Goal: Information Seeking & Learning: Find specific page/section

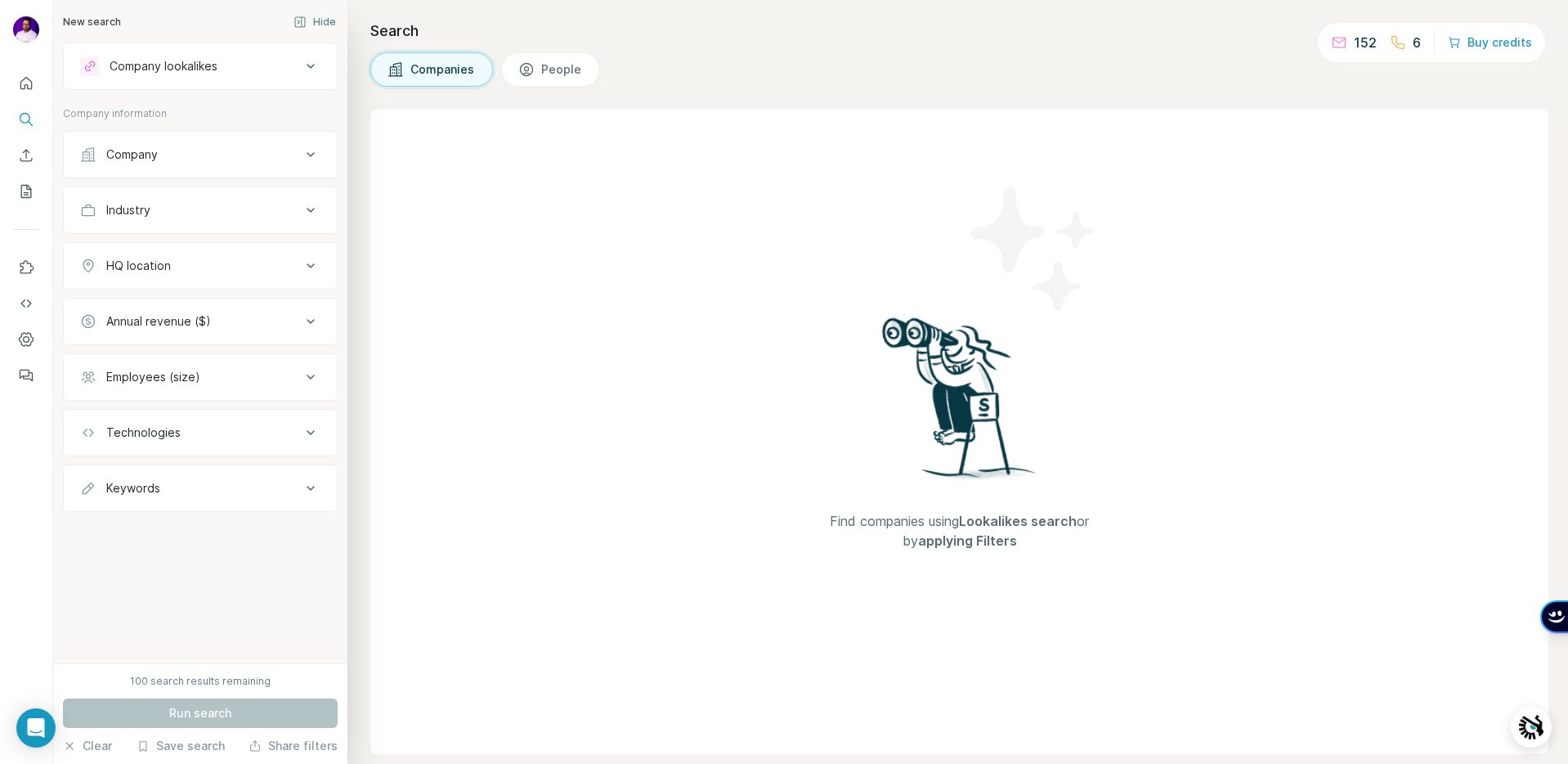
click at [624, 199] on div "Find companies using Lookalikes search or by applying Filters" at bounding box center [959, 432] width 1178 height 644
click at [25, 86] on icon "Quick start" at bounding box center [26, 83] width 12 height 12
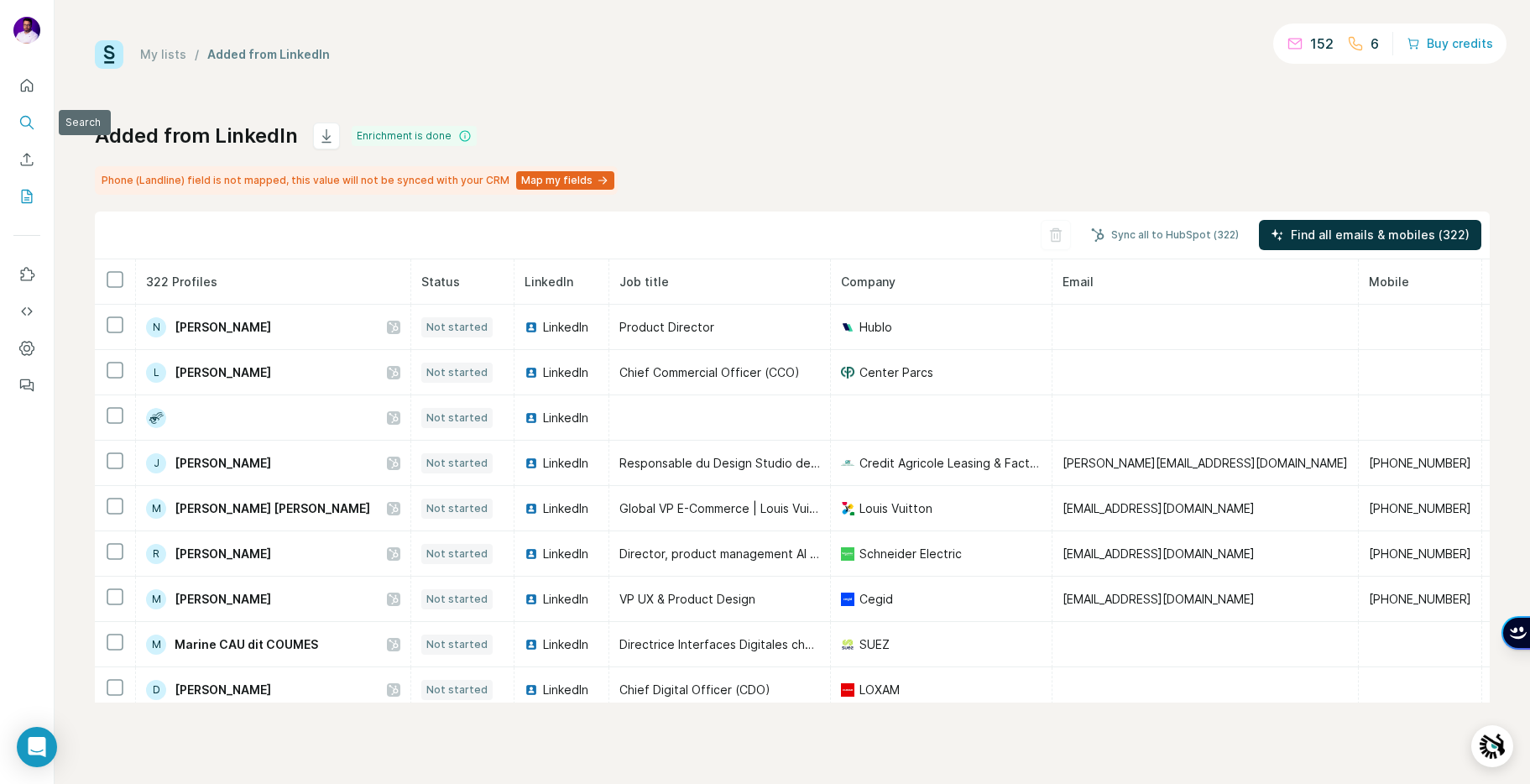
click at [31, 115] on icon "Search" at bounding box center [26, 122] width 17 height 17
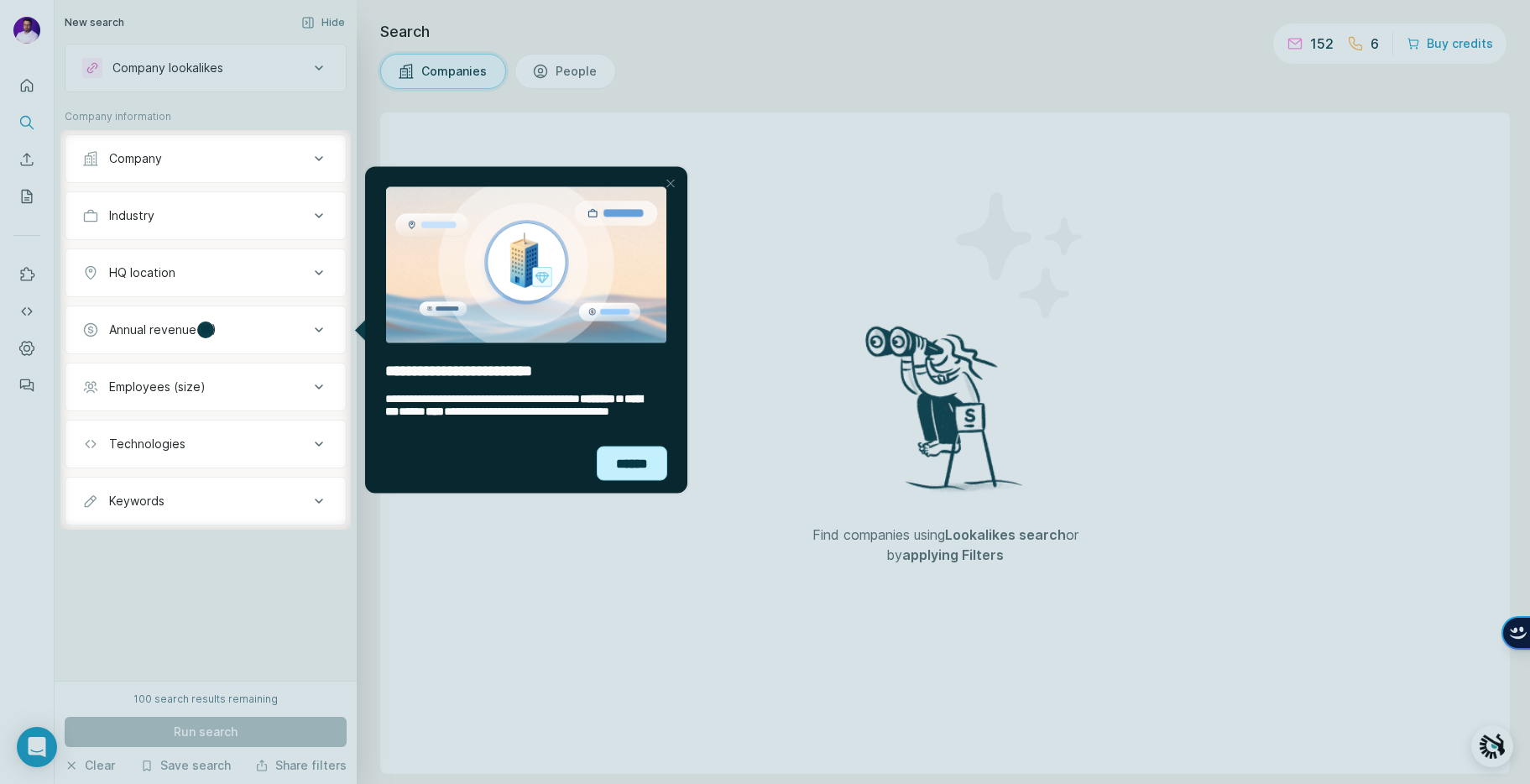
click at [627, 473] on div "******" at bounding box center [632, 463] width 70 height 35
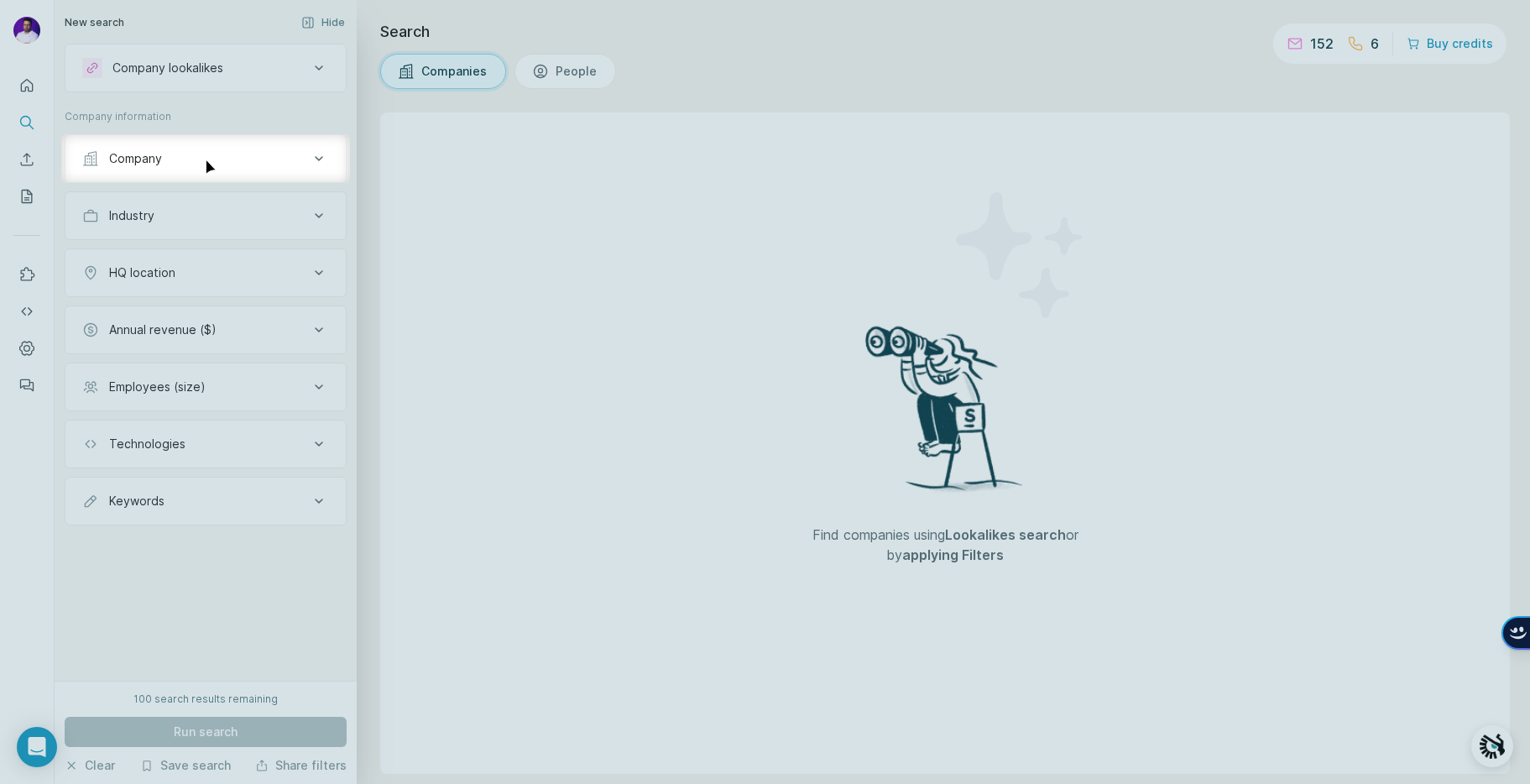
click at [317, 175] on button "Company" at bounding box center [205, 158] width 280 height 40
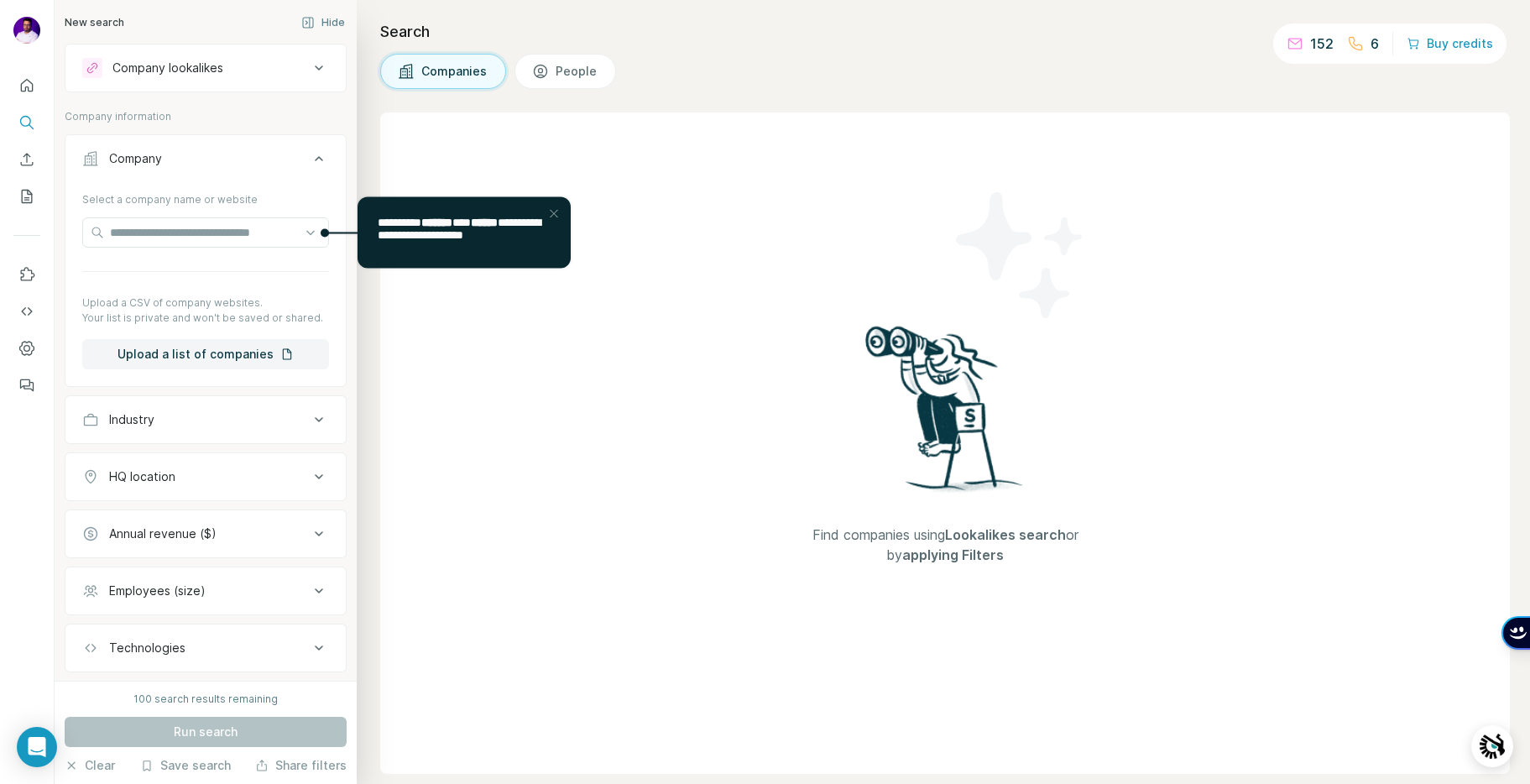
click at [309, 482] on icon at bounding box center [319, 476] width 20 height 20
click at [225, 524] on input "text" at bounding box center [206, 519] width 247 height 30
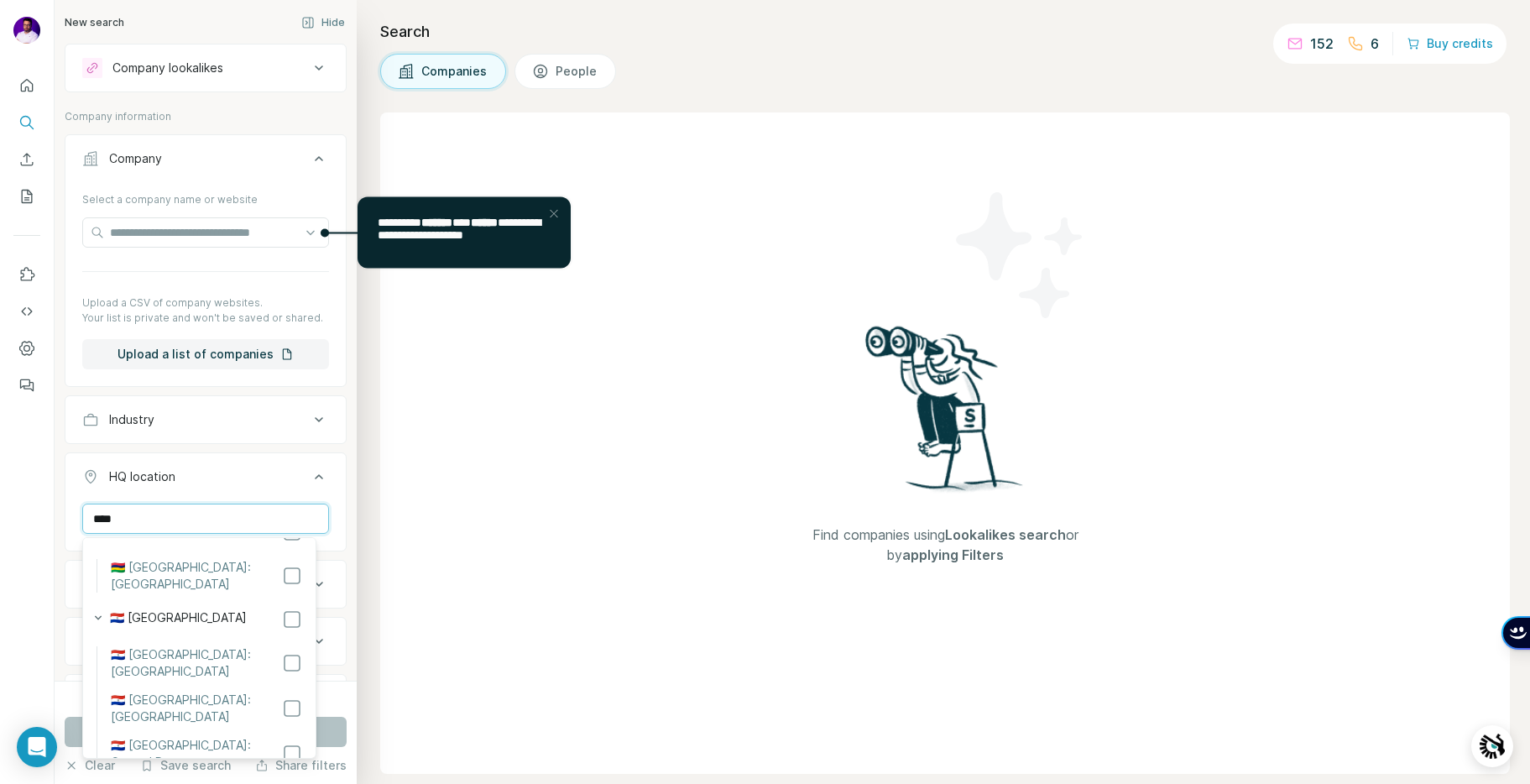
scroll to position [419, 0]
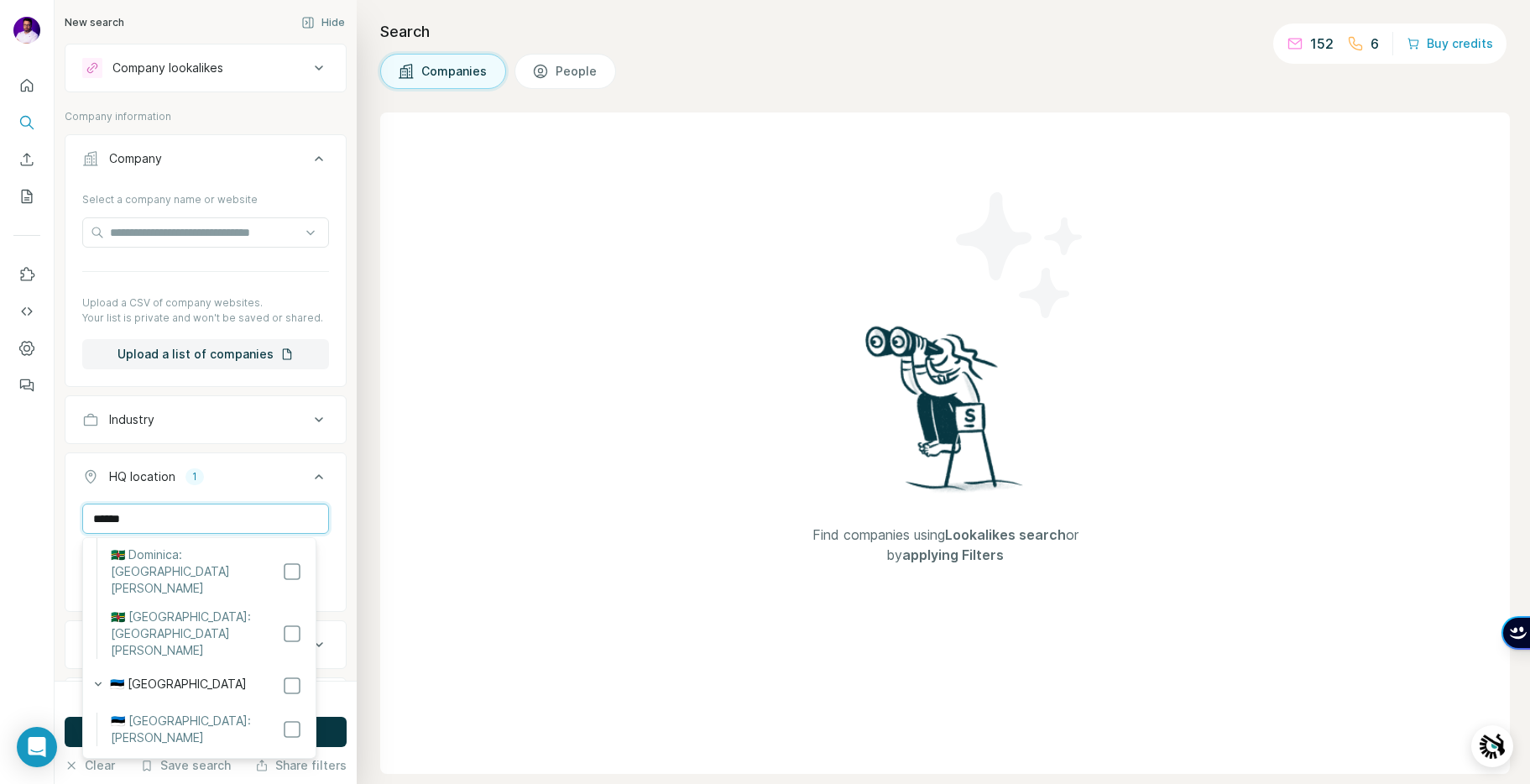
click at [208, 518] on input "*****" at bounding box center [206, 519] width 247 height 30
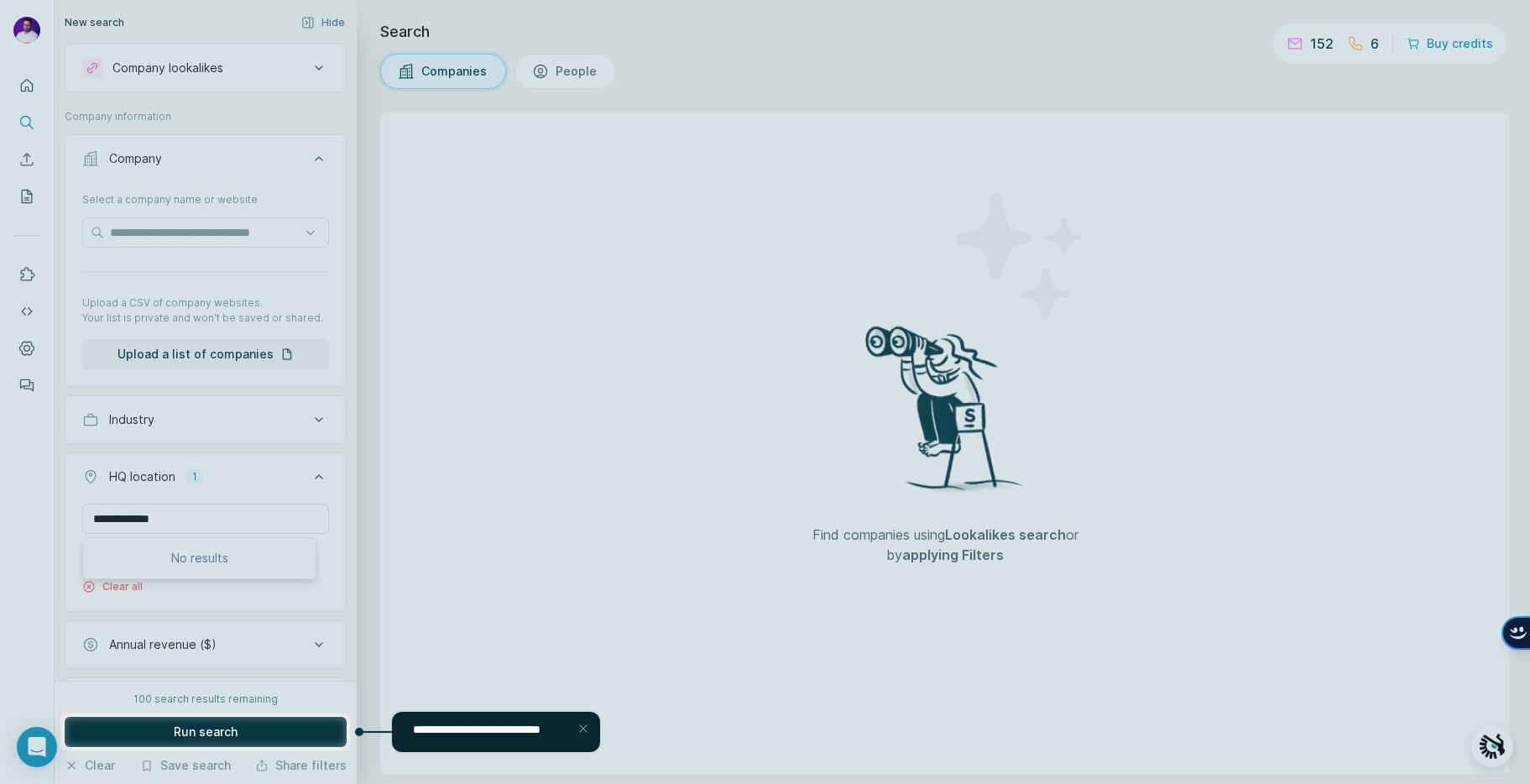
click at [482, 715] on div "**********" at bounding box center [495, 731] width 208 height 41
click at [586, 725] on div at bounding box center [583, 728] width 20 height 20
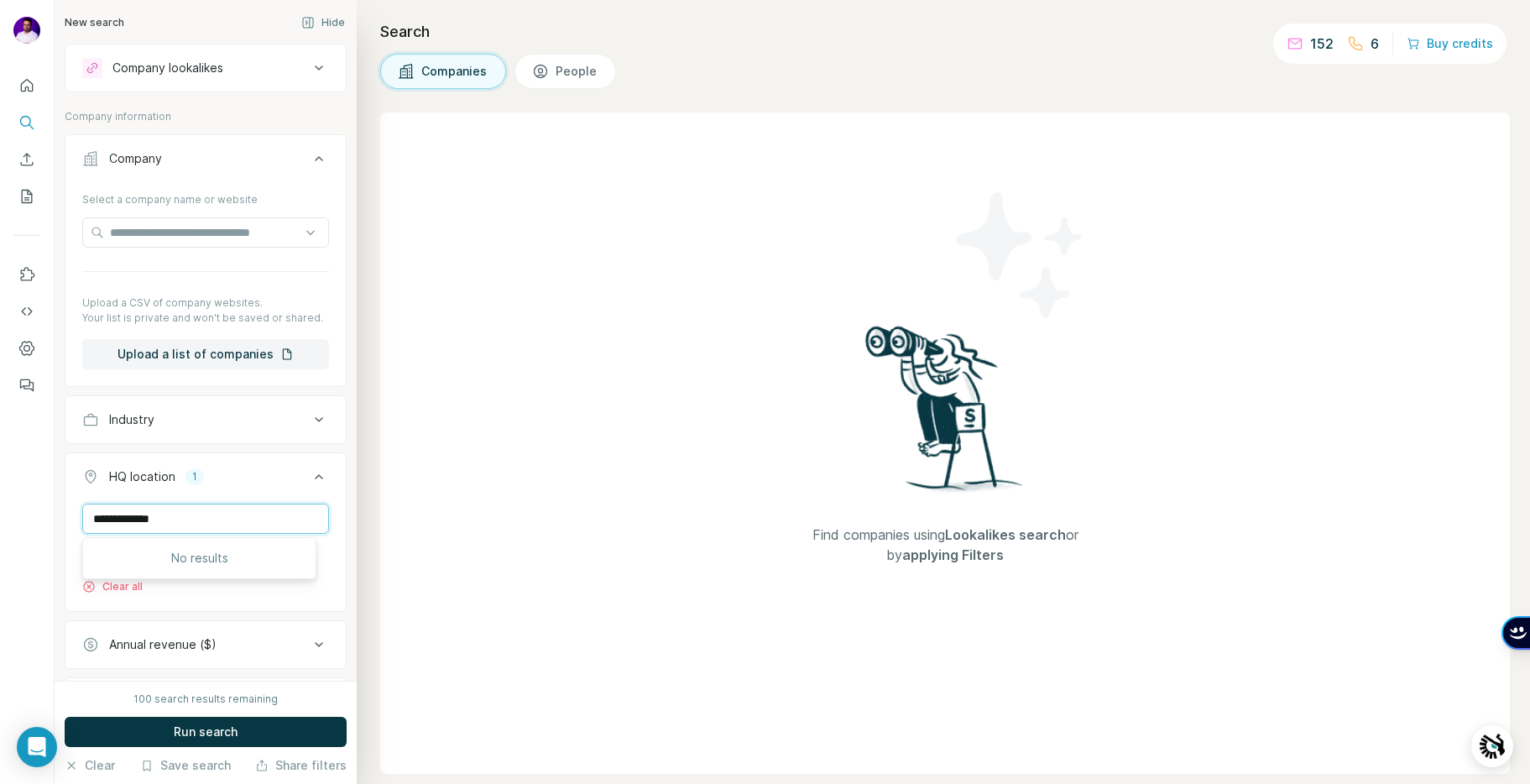
click at [209, 529] on input "**********" at bounding box center [206, 519] width 247 height 30
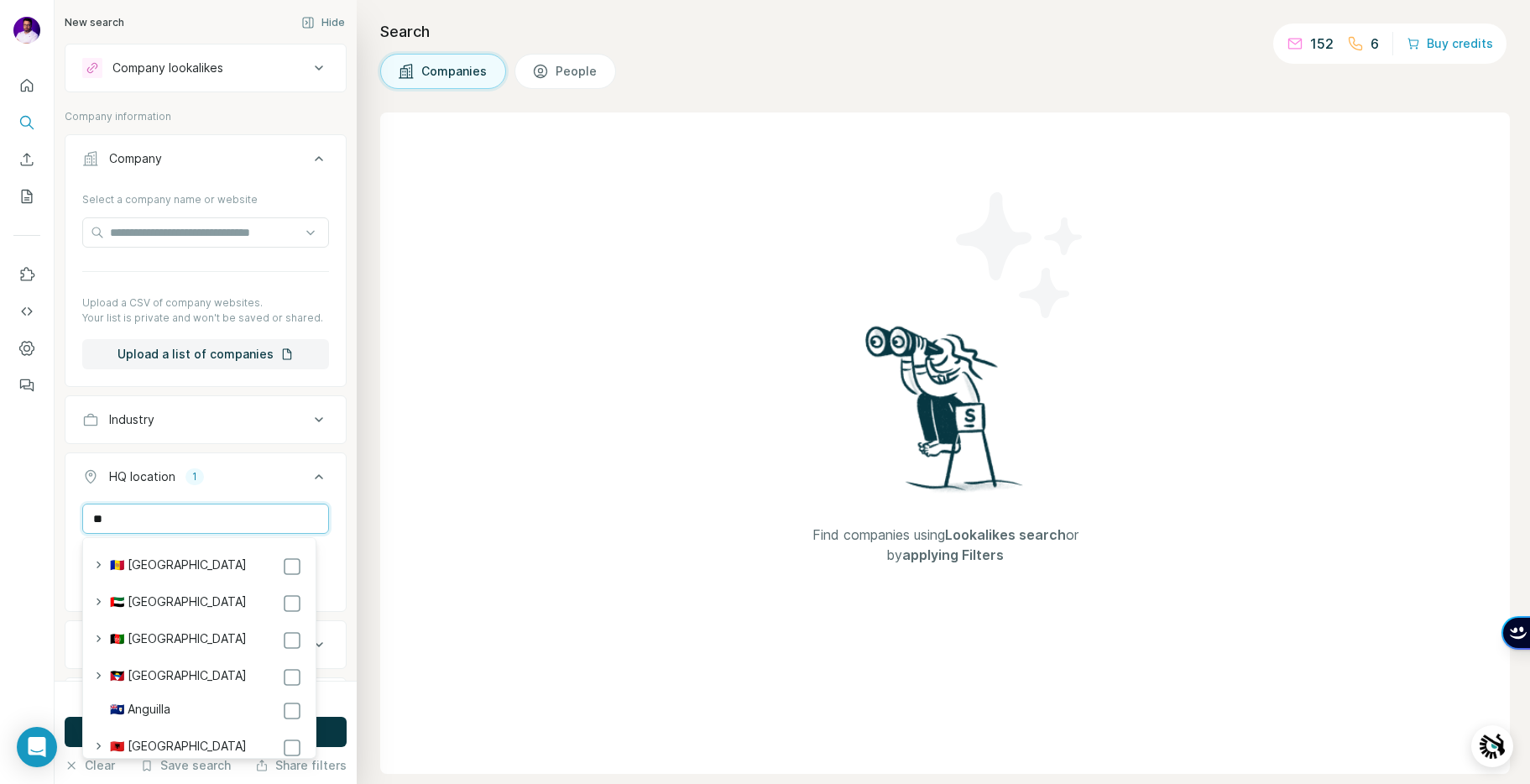
type input "***"
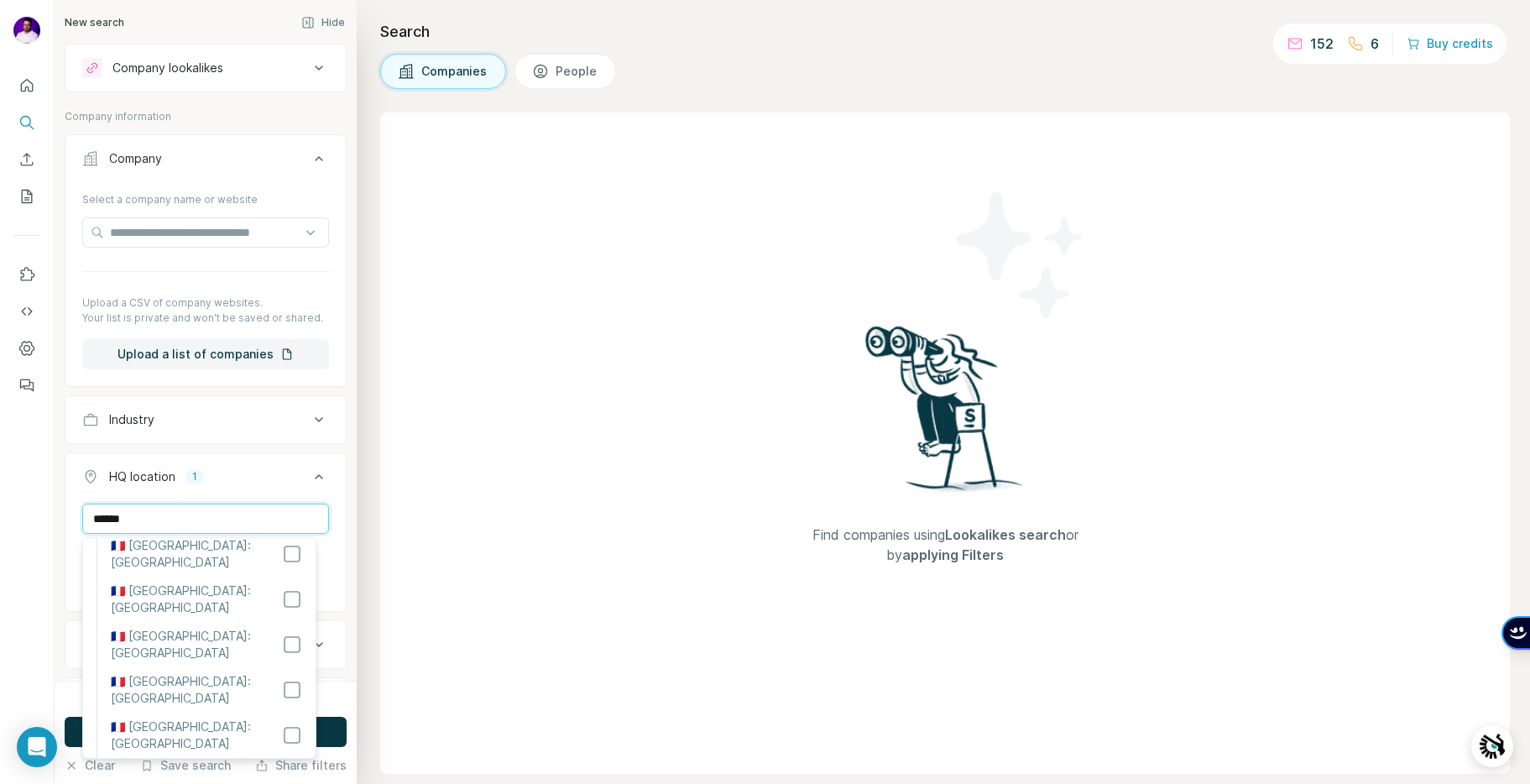
scroll to position [2264, 0]
type input "******"
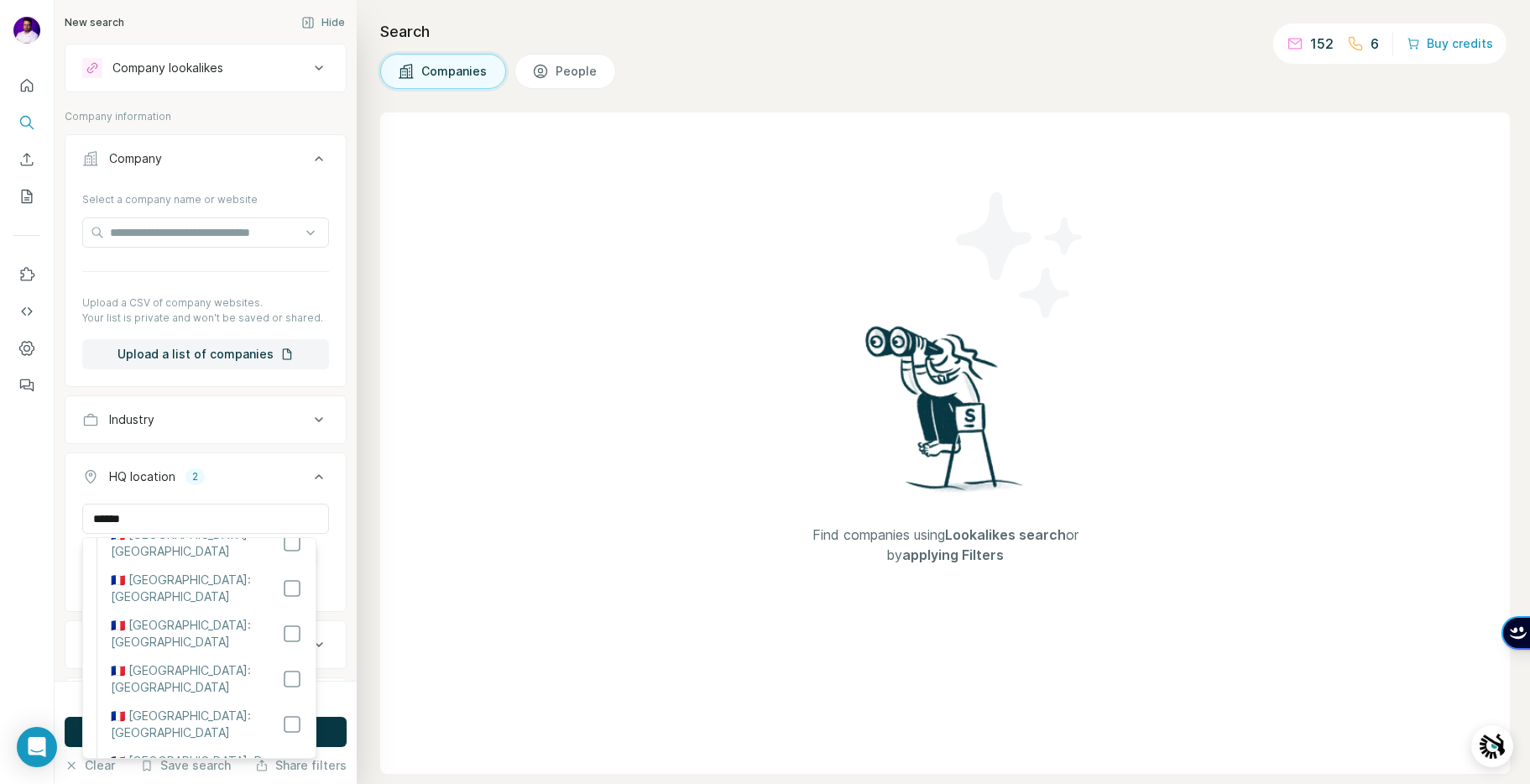
click at [423, 426] on div "Find companies using Lookalikes search or by applying Filters" at bounding box center [945, 443] width 1130 height 661
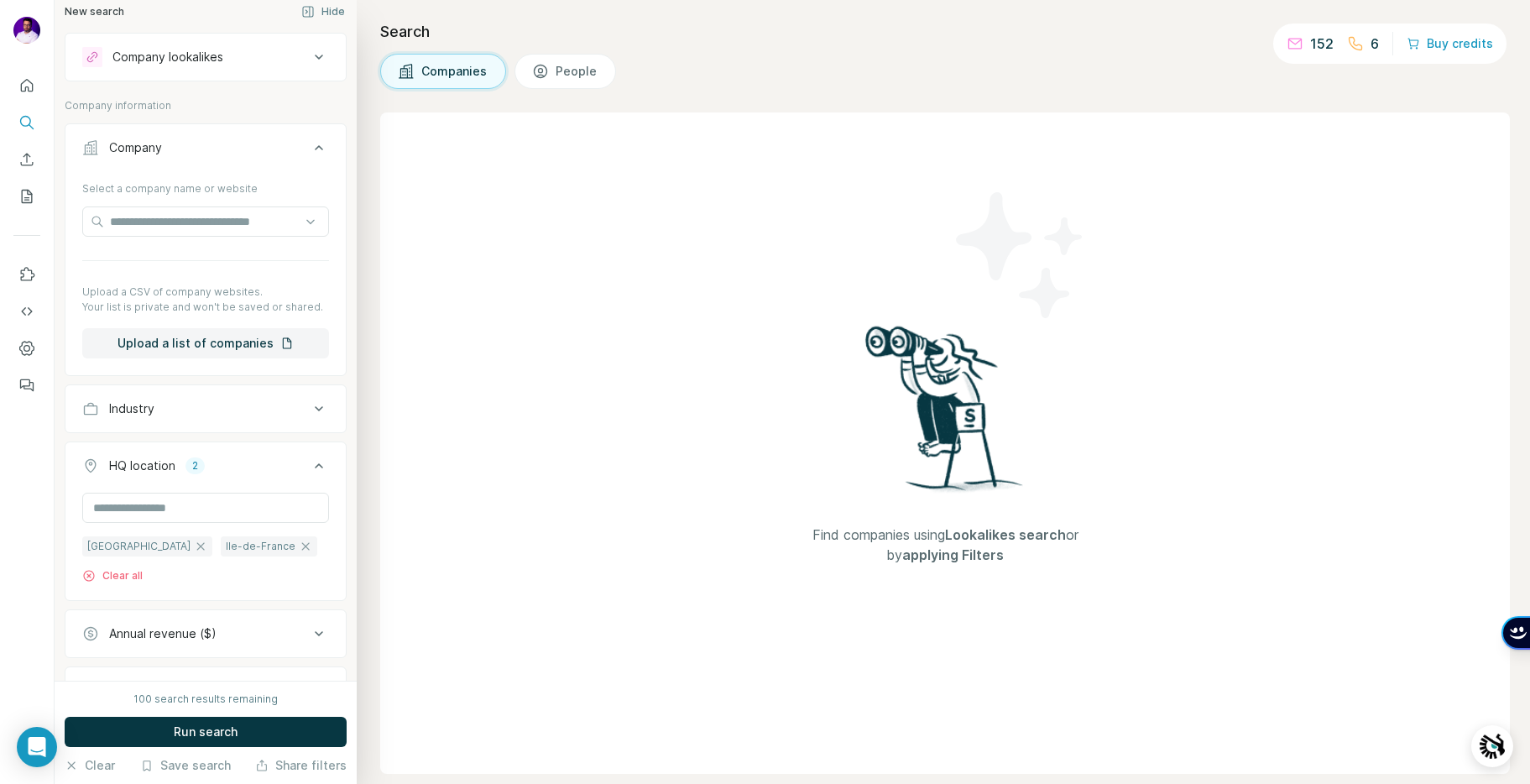
scroll to position [206, 0]
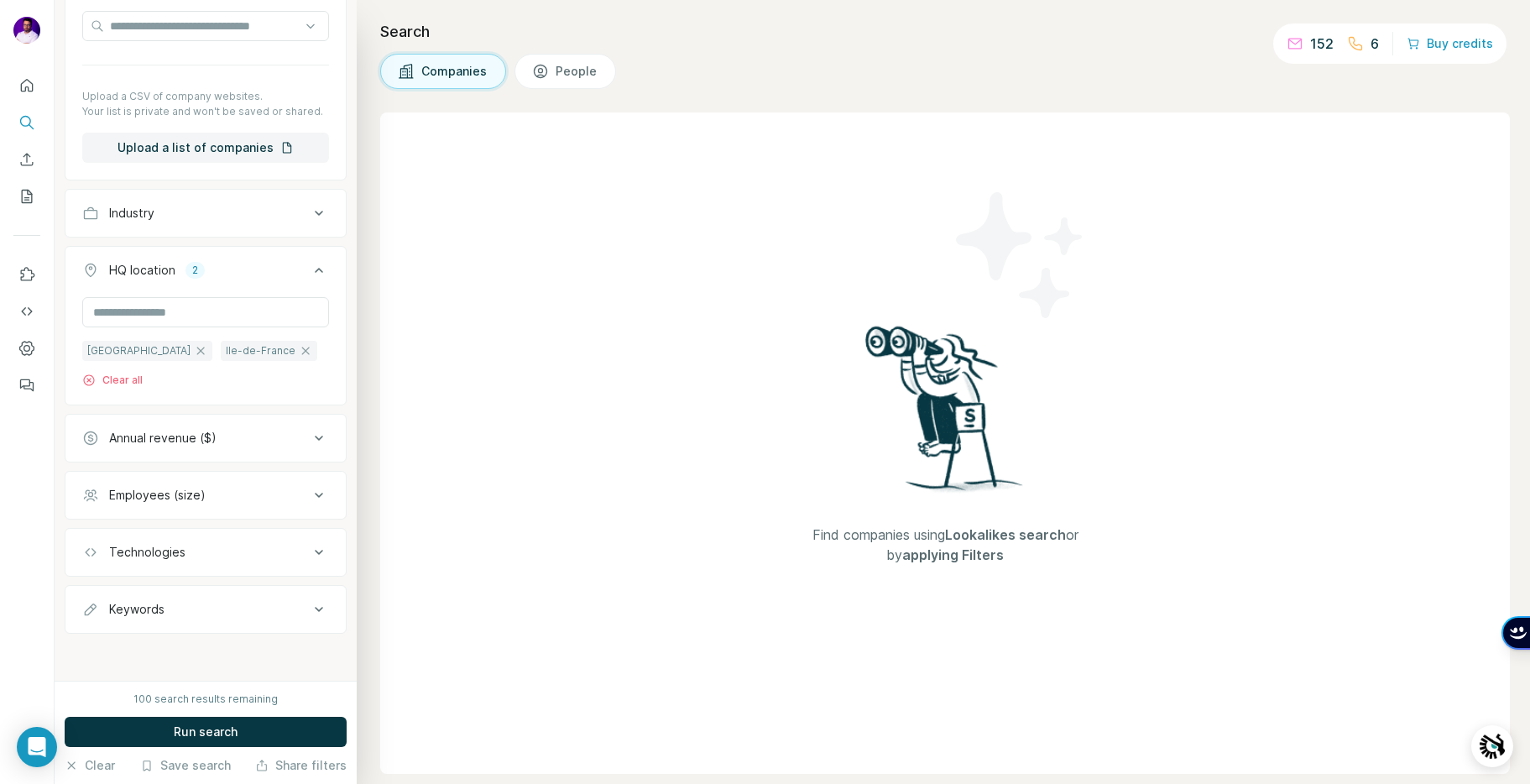
click at [309, 496] on icon at bounding box center [319, 494] width 20 height 20
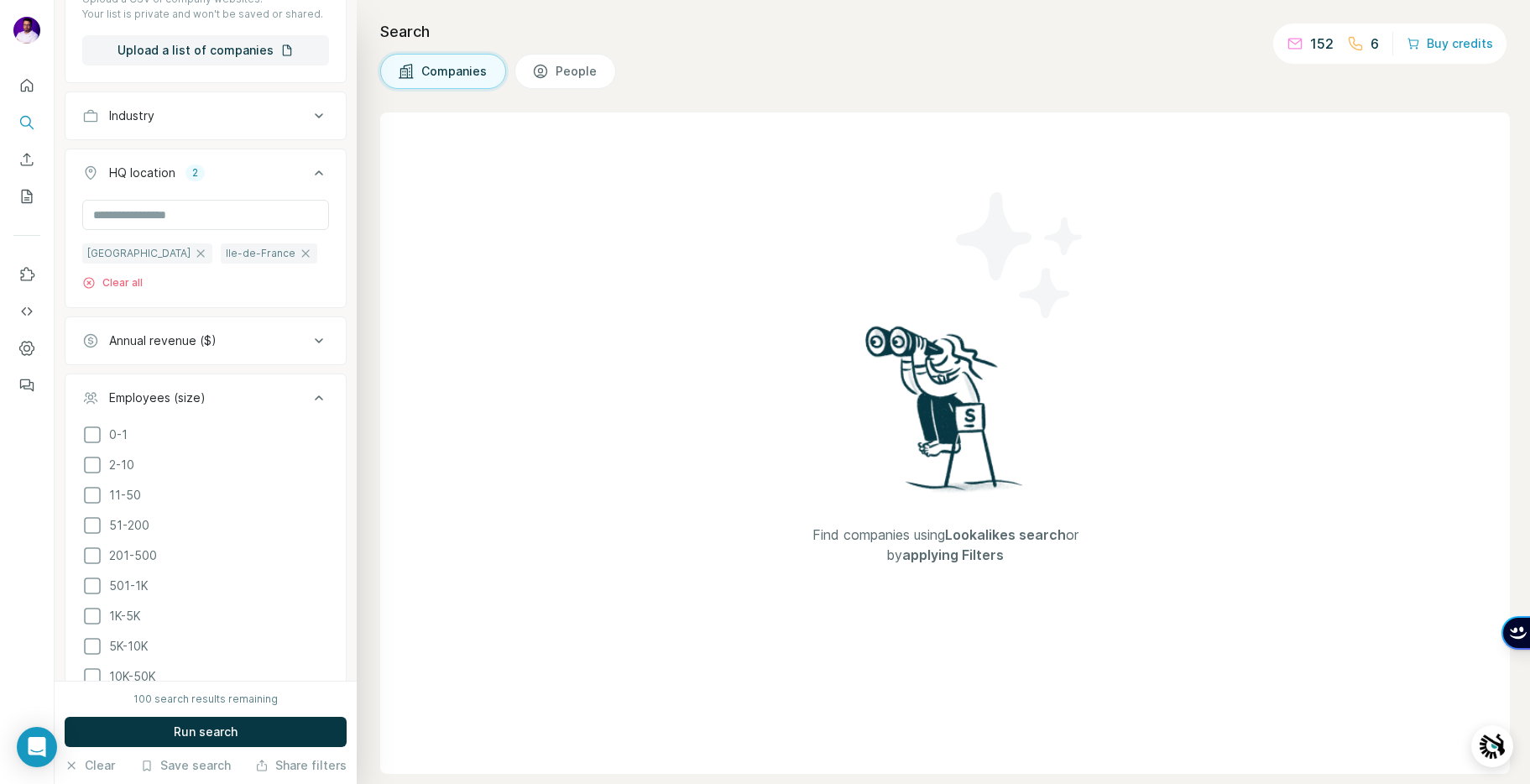
scroll to position [325, 0]
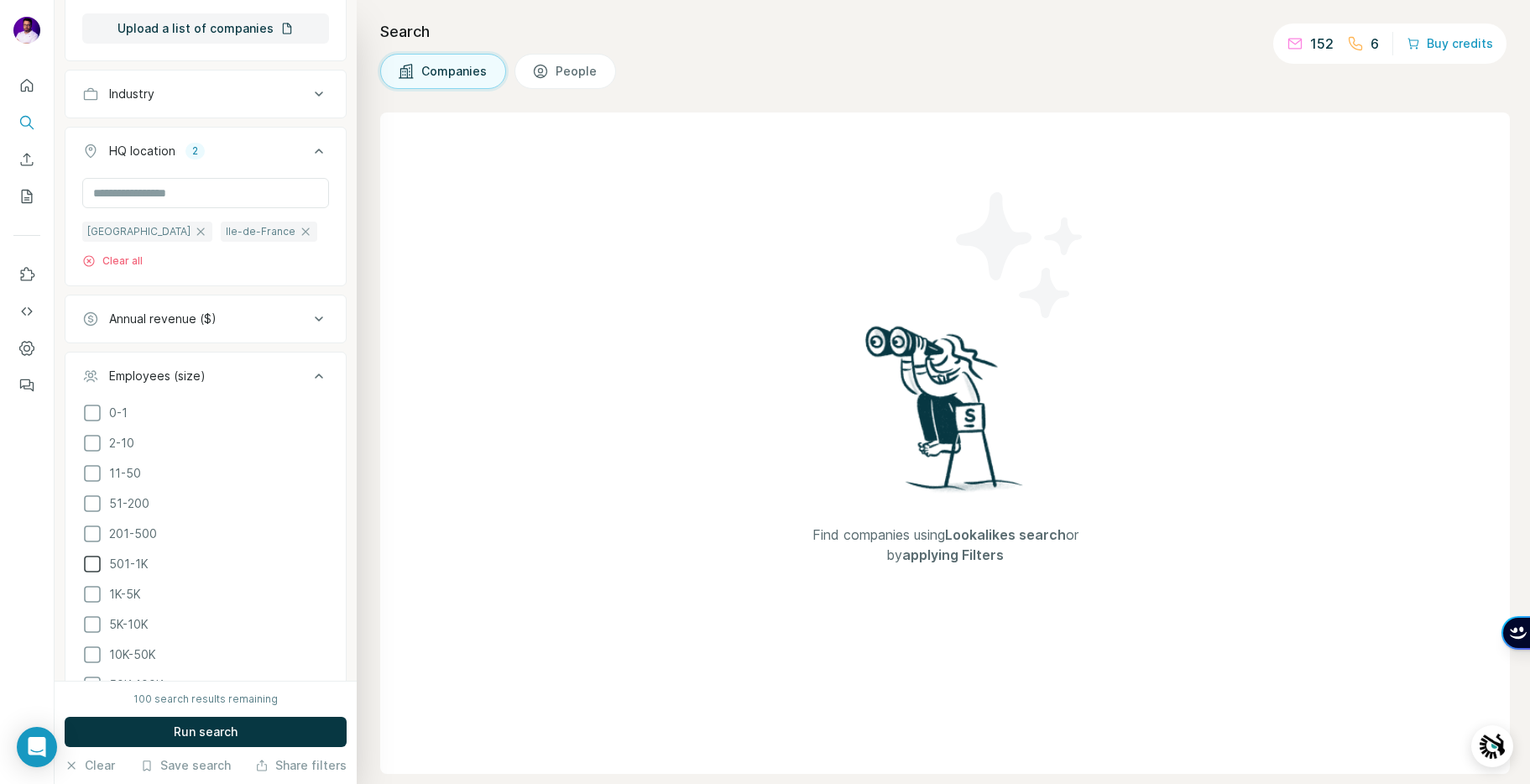
click at [88, 560] on icon at bounding box center [92, 564] width 20 height 20
click at [309, 373] on icon at bounding box center [319, 376] width 20 height 20
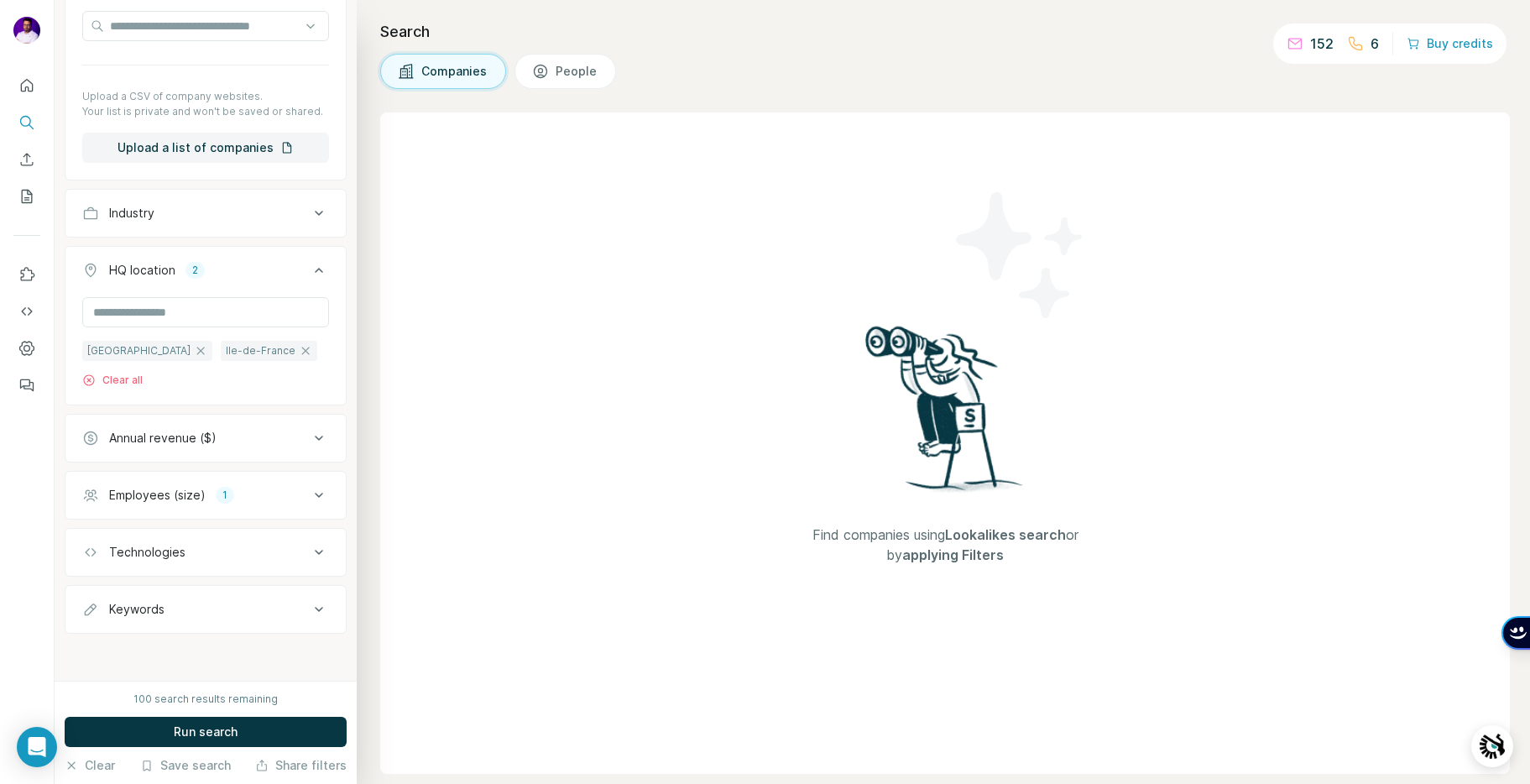
scroll to position [206, 0]
click at [309, 549] on icon at bounding box center [319, 552] width 20 height 20
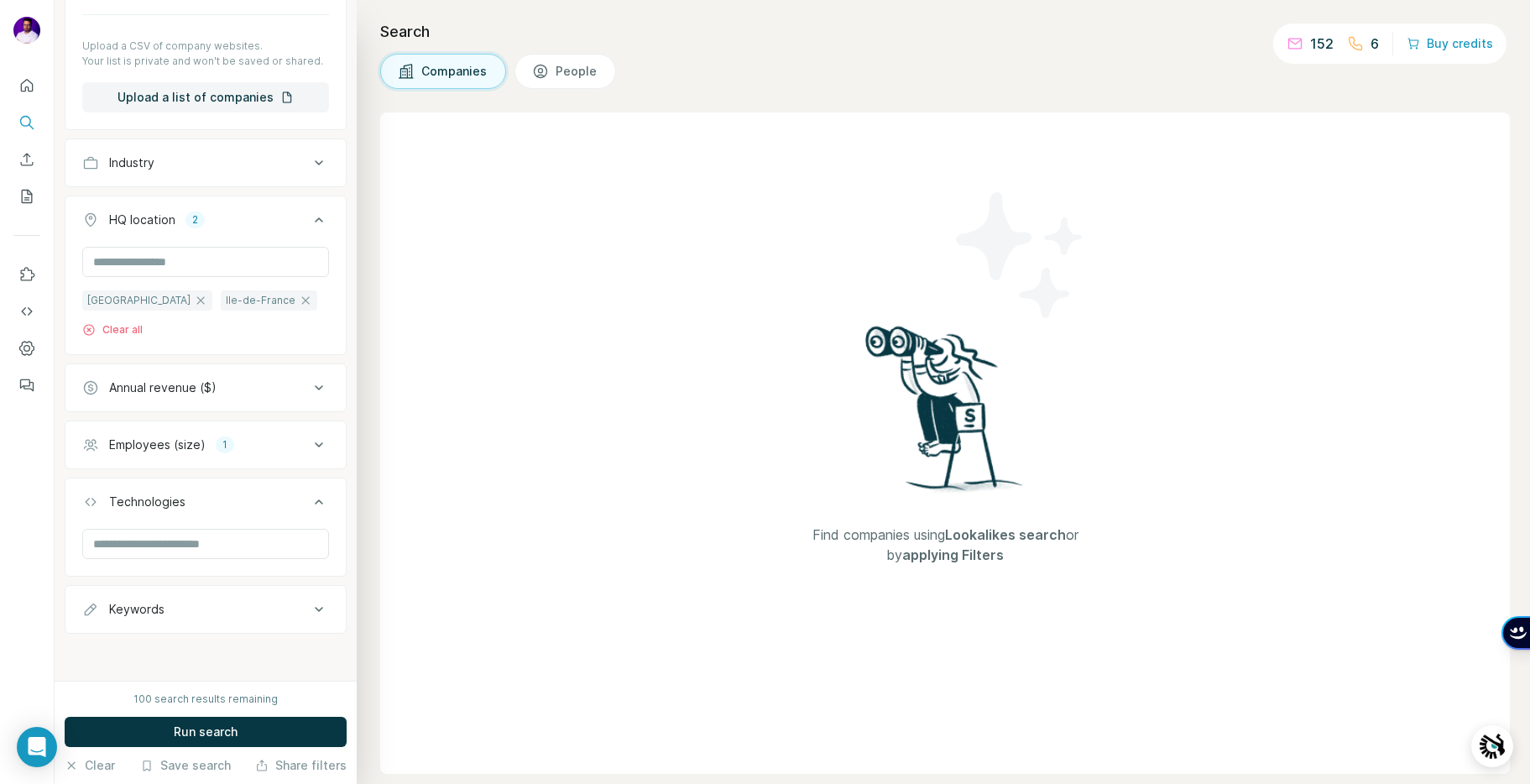
click at [309, 500] on icon at bounding box center [319, 501] width 20 height 20
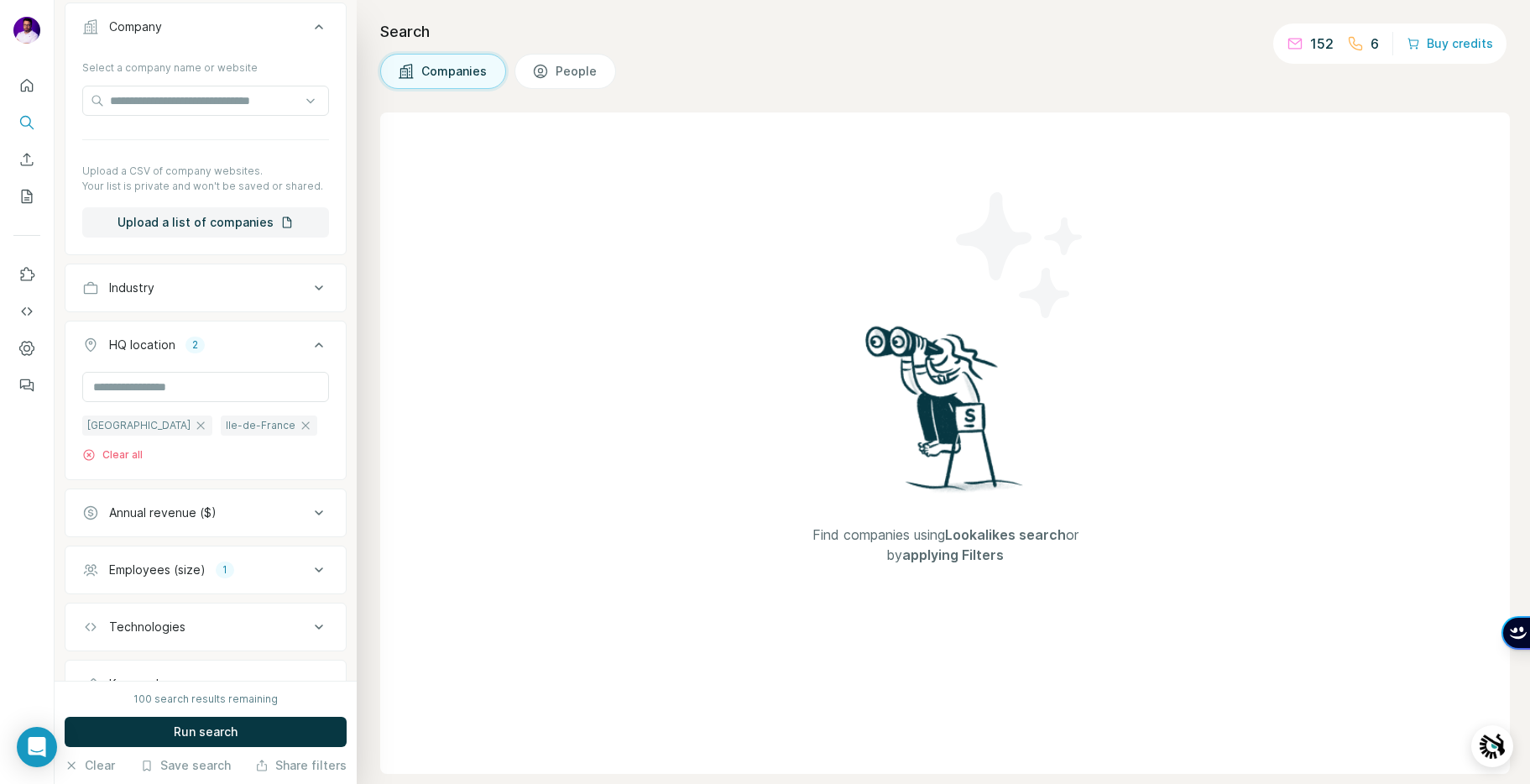
scroll to position [62, 0]
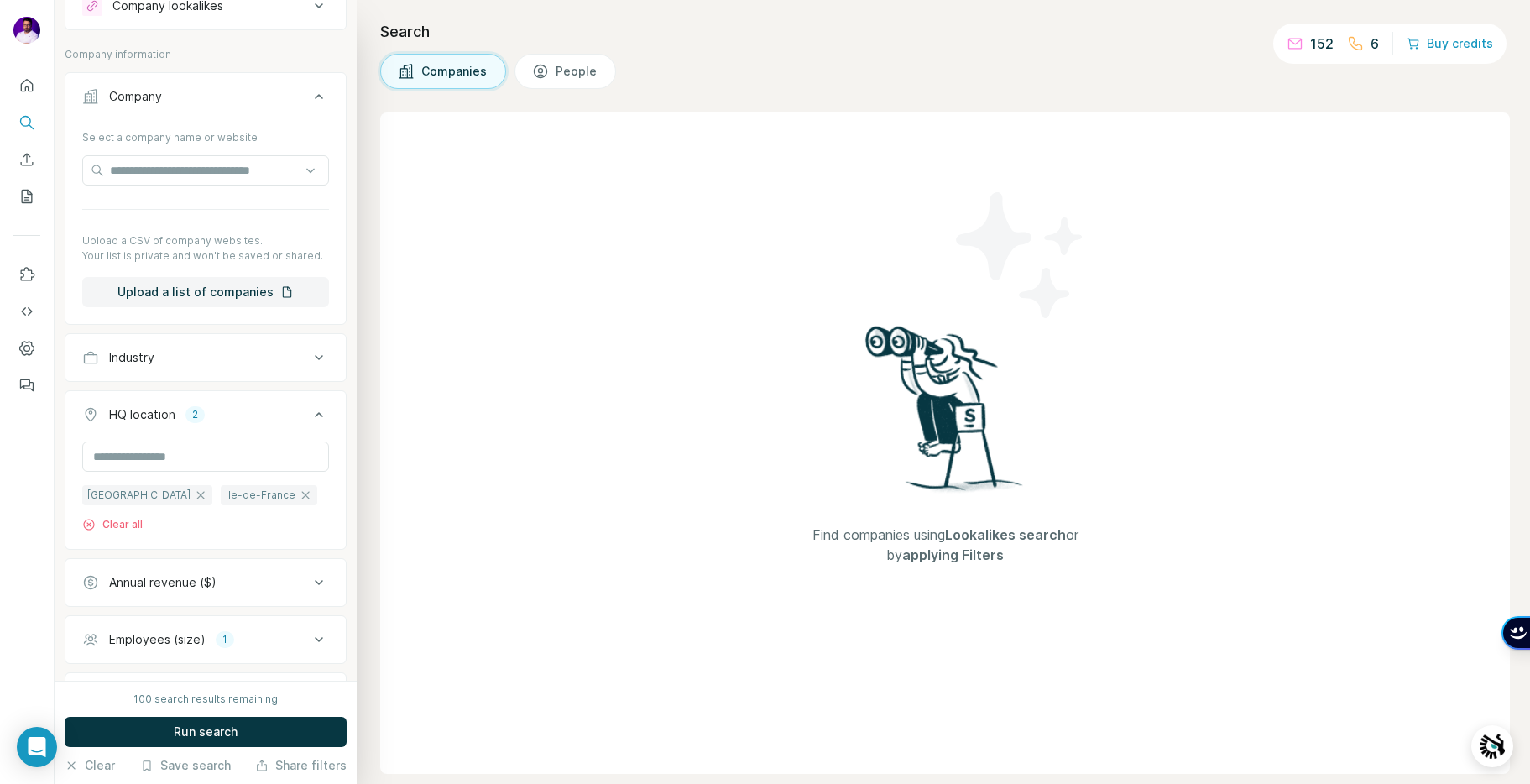
click at [314, 358] on icon at bounding box center [319, 357] width 20 height 20
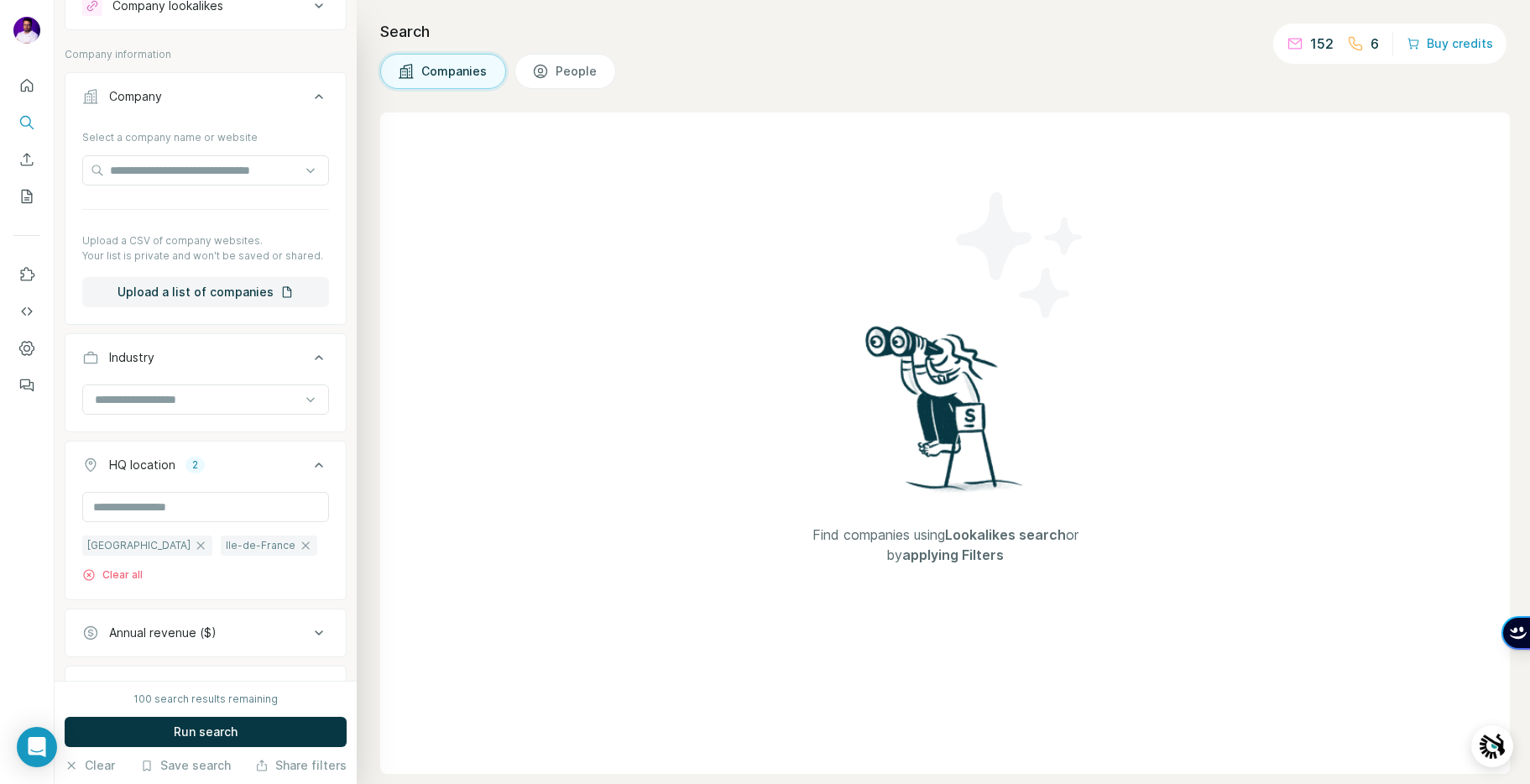
click at [314, 358] on icon at bounding box center [319, 357] width 20 height 20
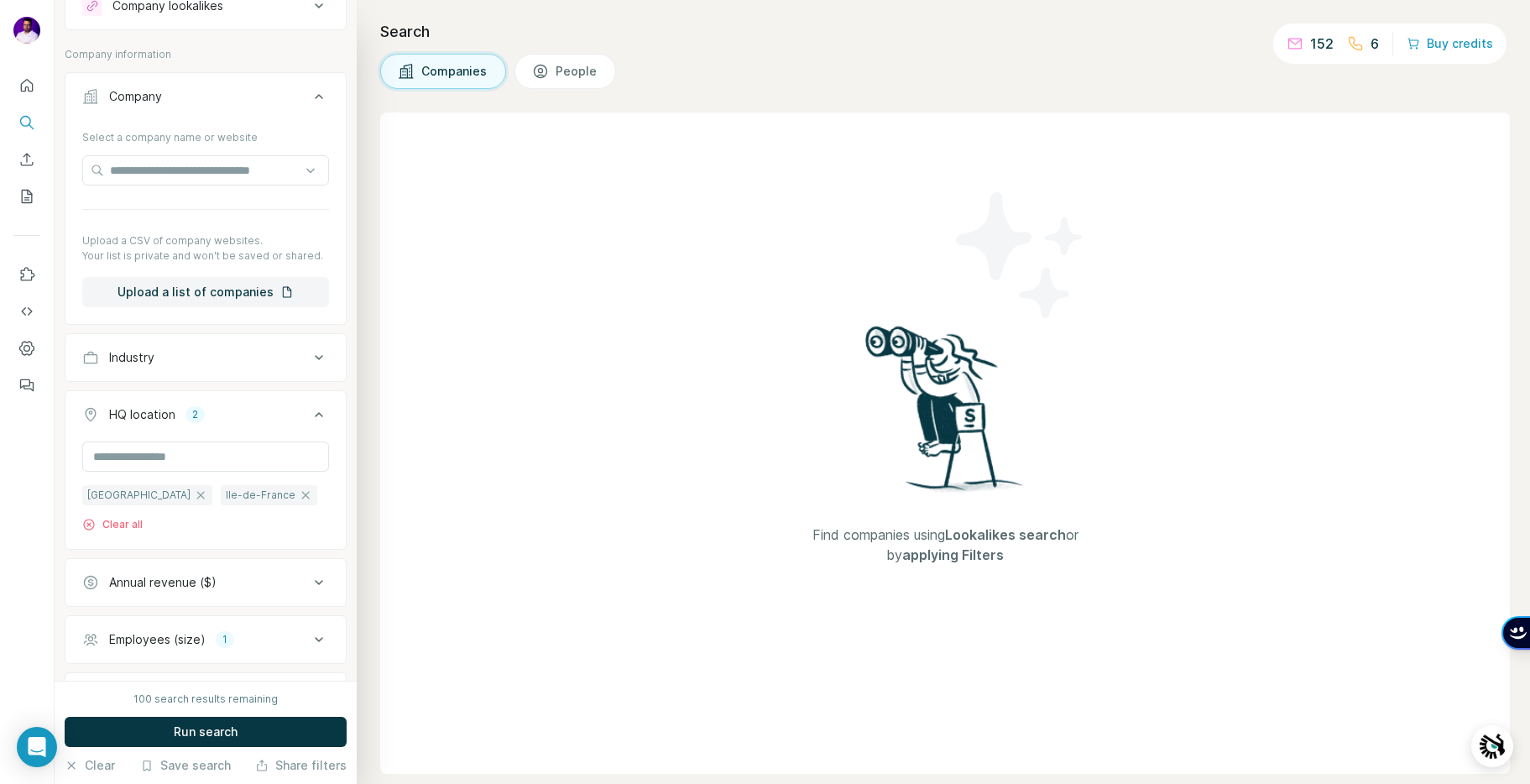
click at [314, 358] on icon at bounding box center [319, 357] width 20 height 20
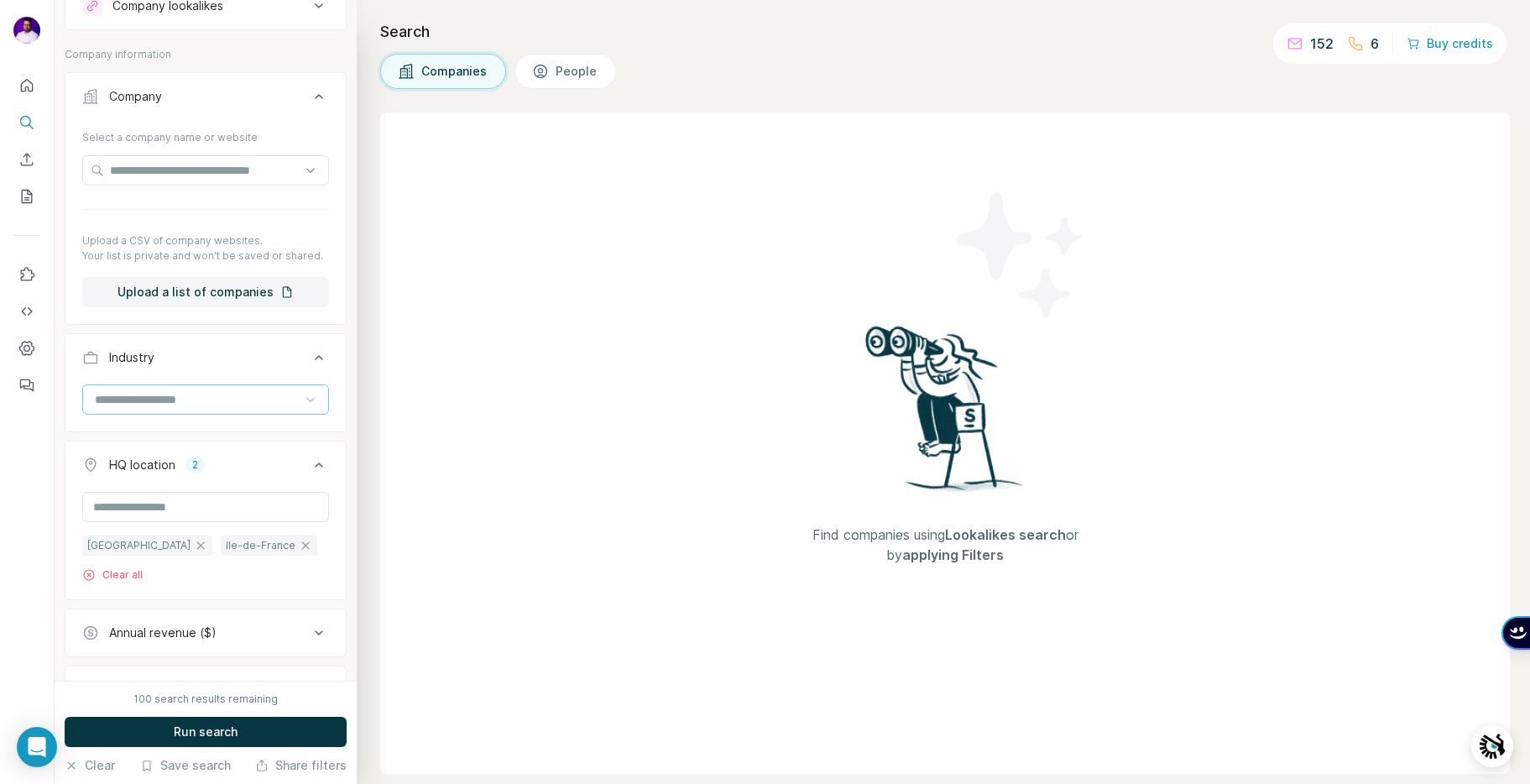
click at [302, 412] on div at bounding box center [310, 399] width 17 height 30
click at [313, 360] on icon at bounding box center [319, 357] width 20 height 20
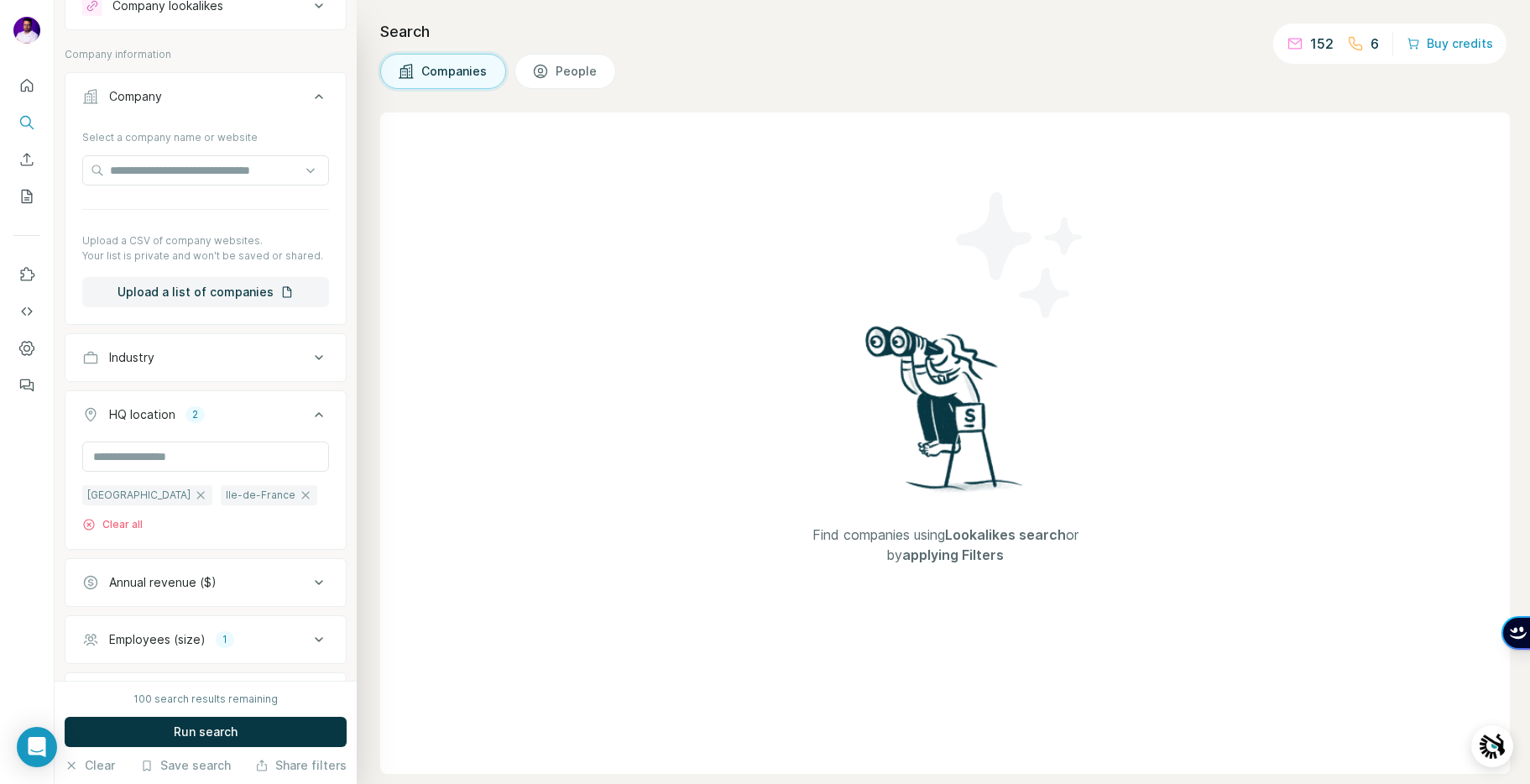
scroll to position [206, 0]
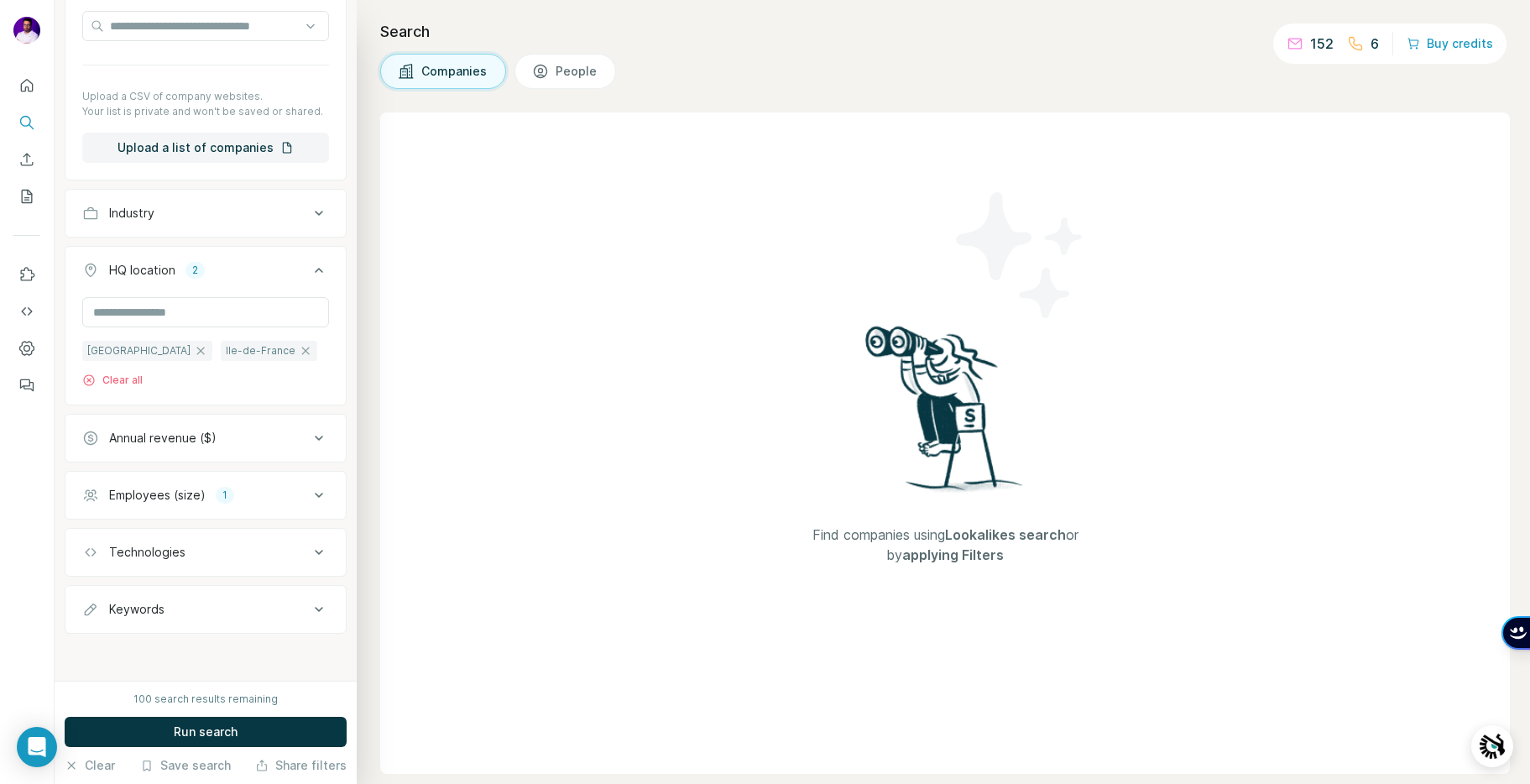
click at [568, 63] on span "People" at bounding box center [576, 70] width 43 height 17
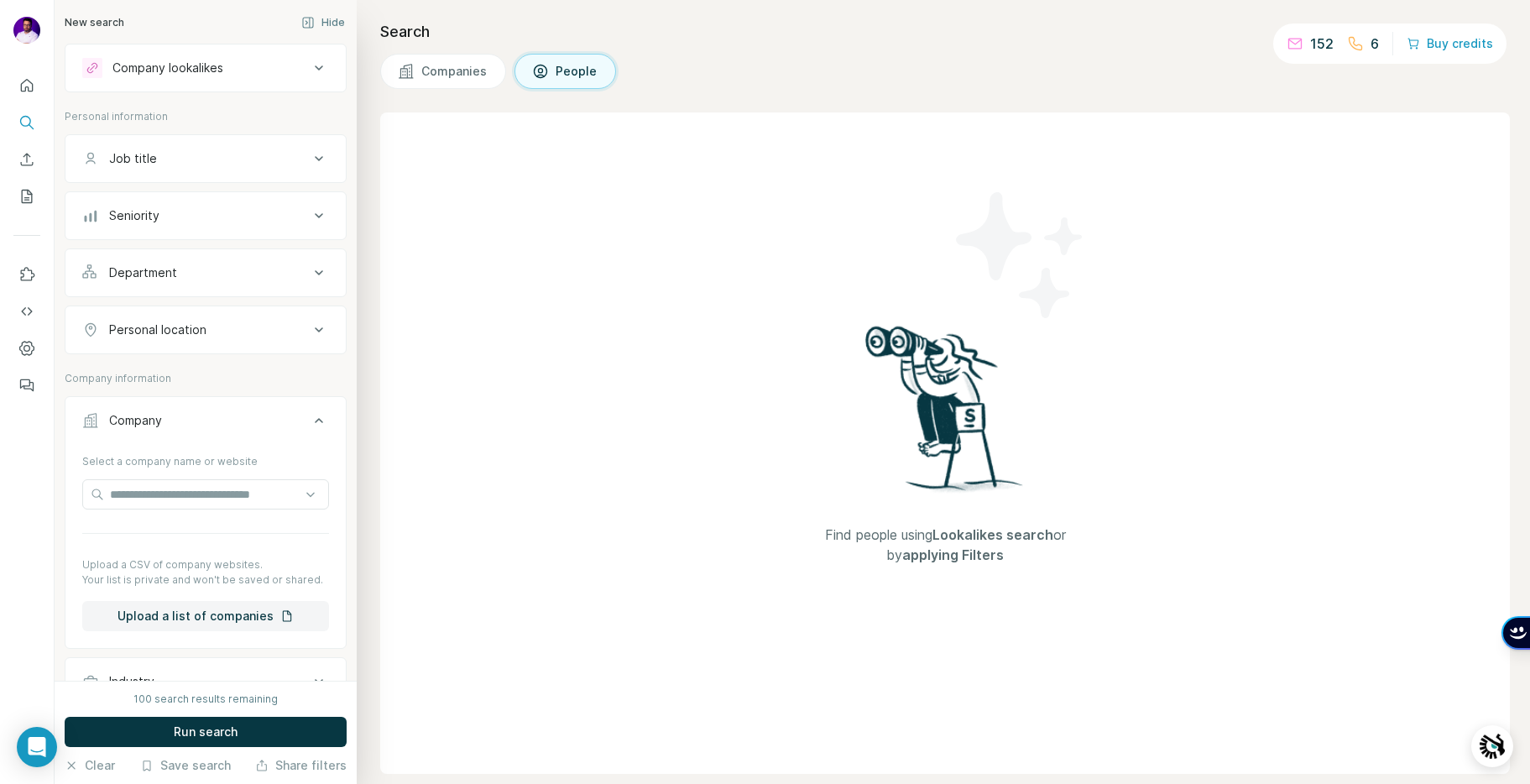
click at [309, 158] on icon at bounding box center [319, 158] width 20 height 20
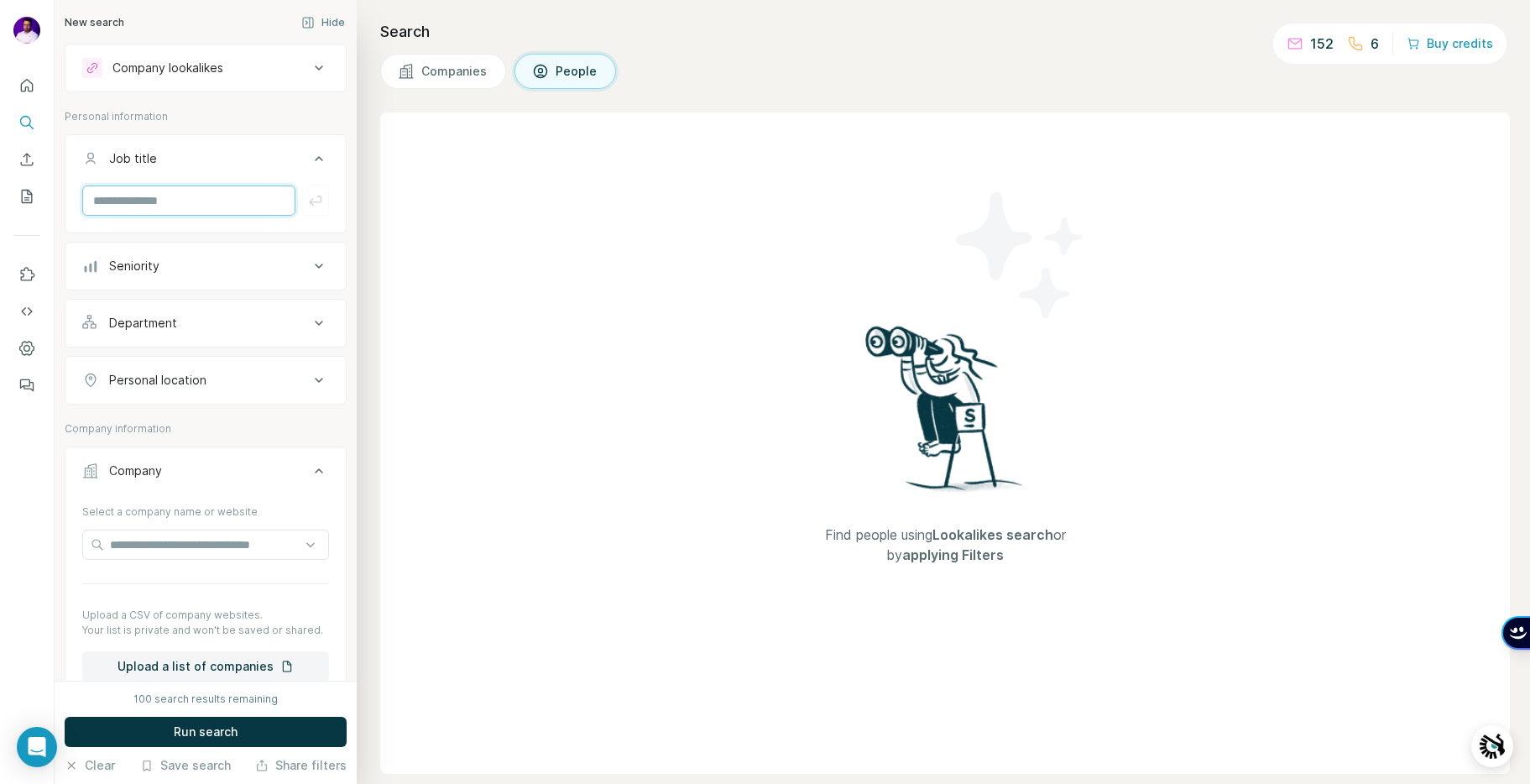
click at [202, 200] on input "text" at bounding box center [189, 200] width 213 height 30
type input "**********"
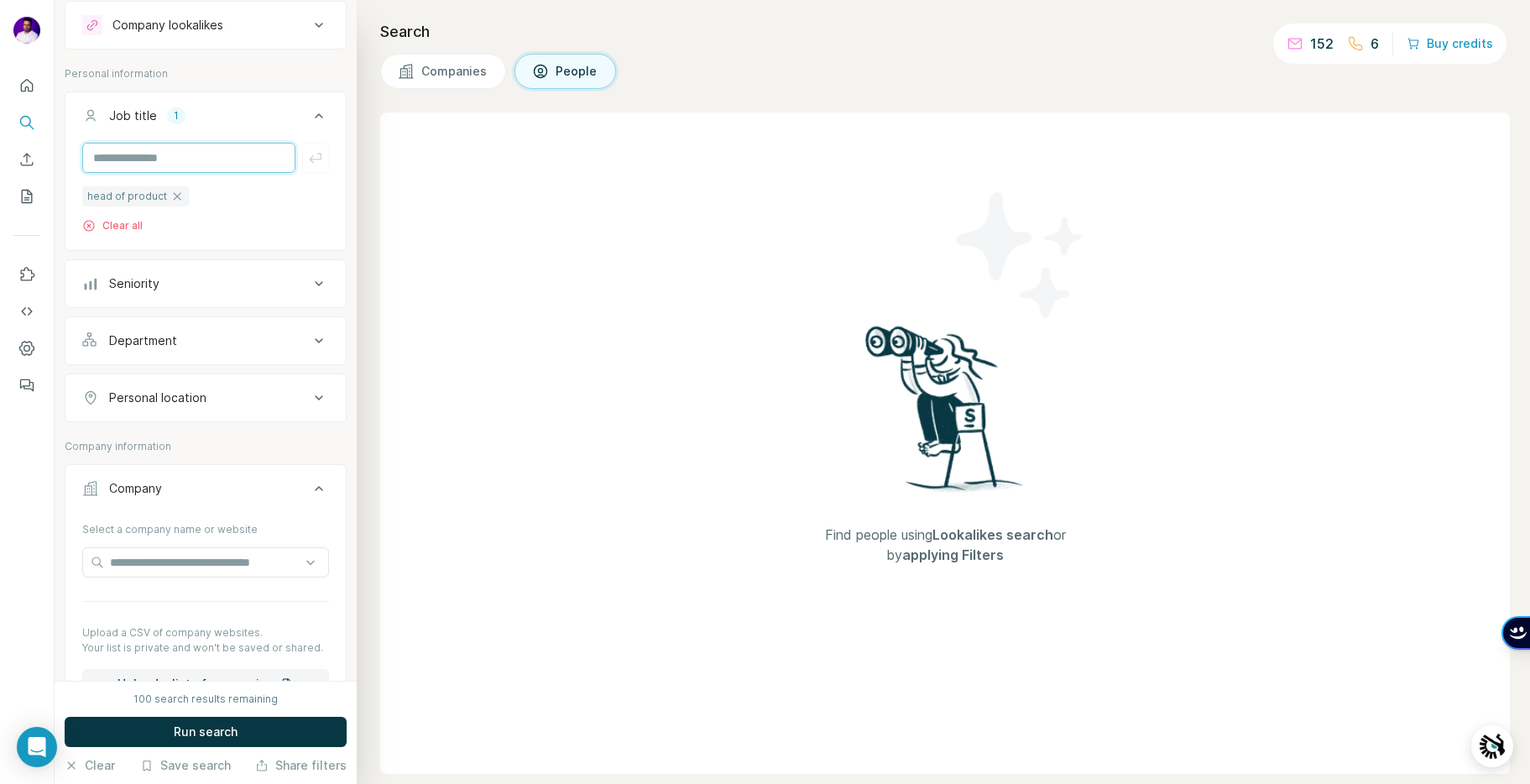
scroll to position [64, 0]
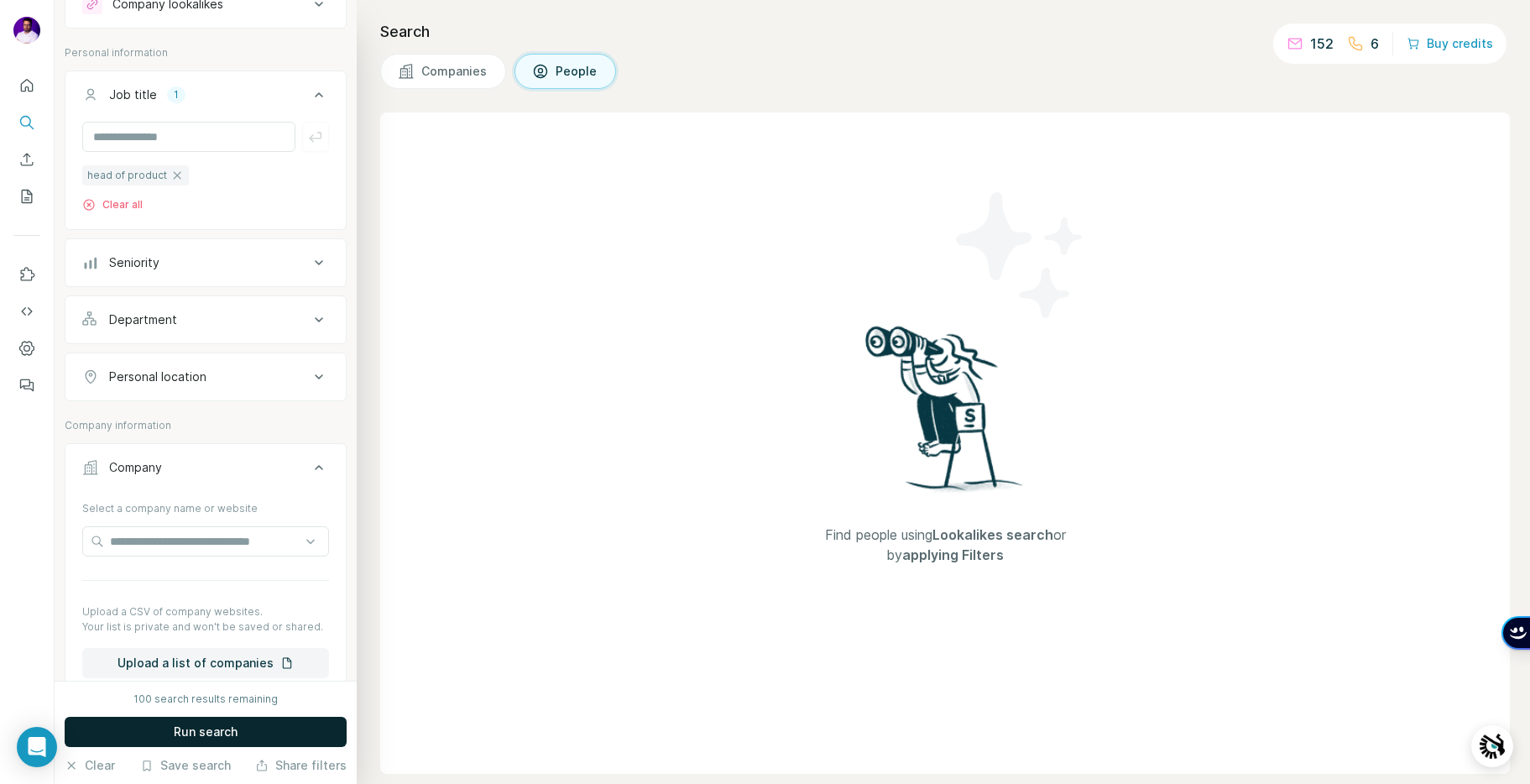
click at [207, 728] on span "Run search" at bounding box center [205, 731] width 64 height 17
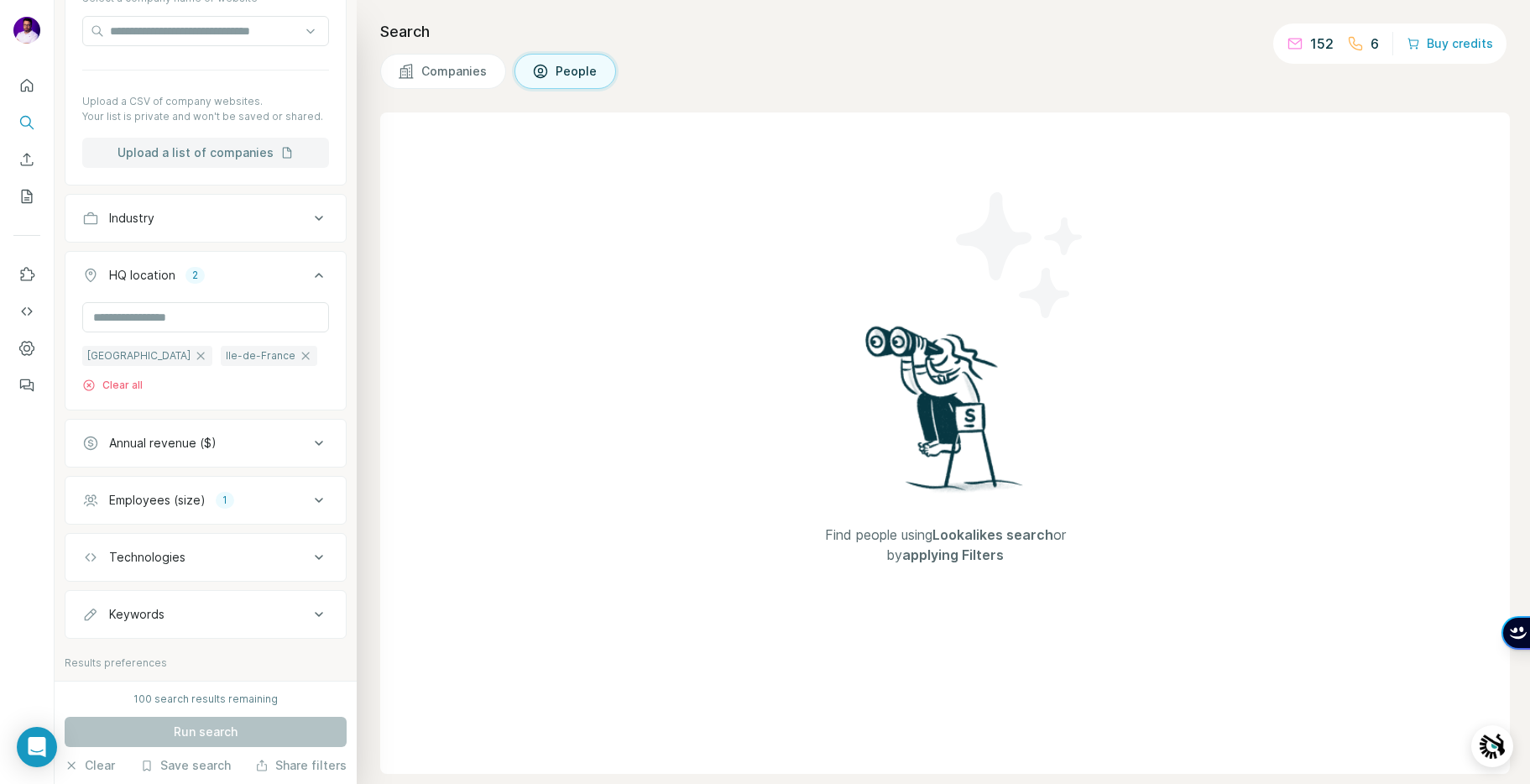
scroll to position [700, 0]
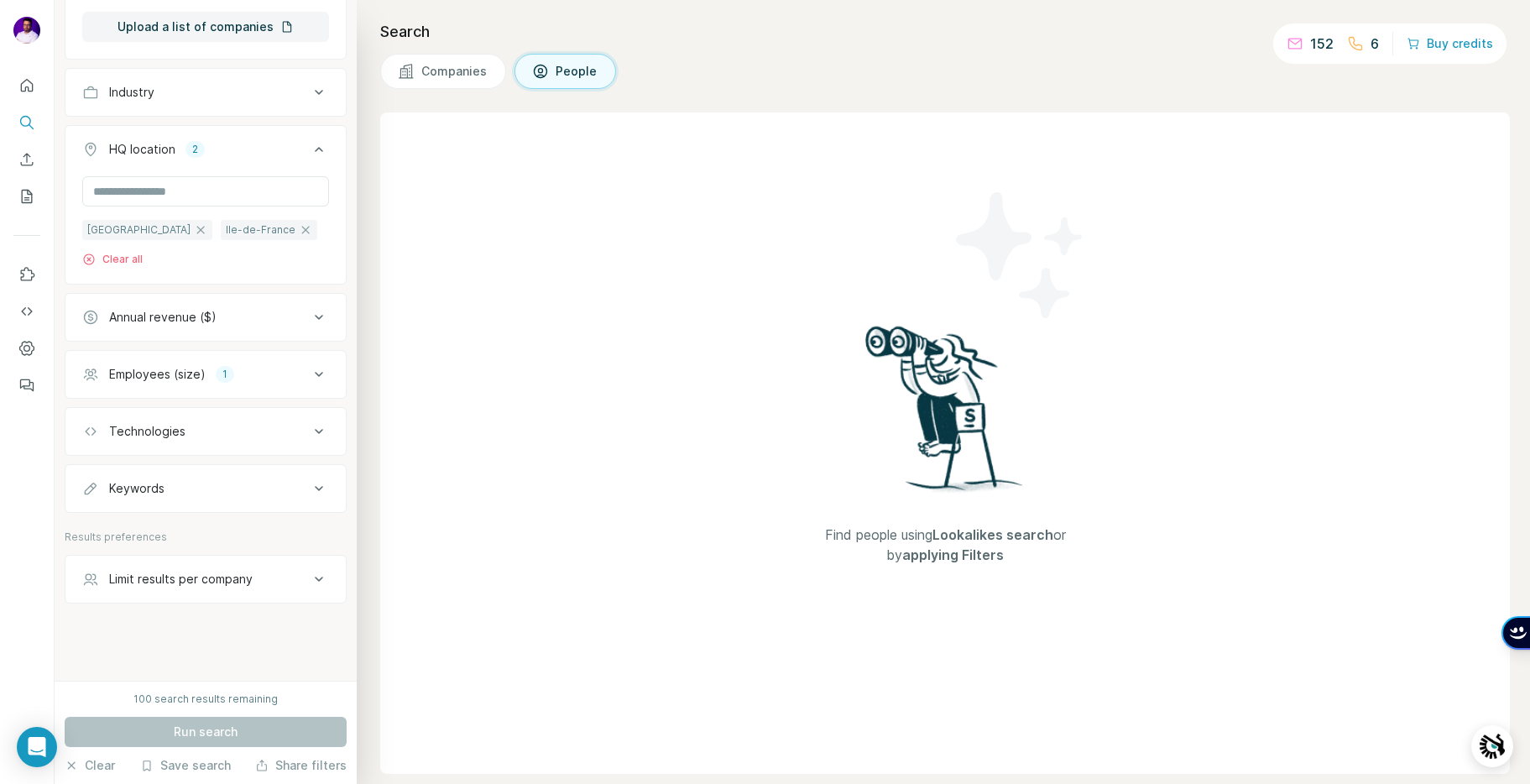
click at [292, 578] on div "Limit results per company" at bounding box center [196, 579] width 226 height 17
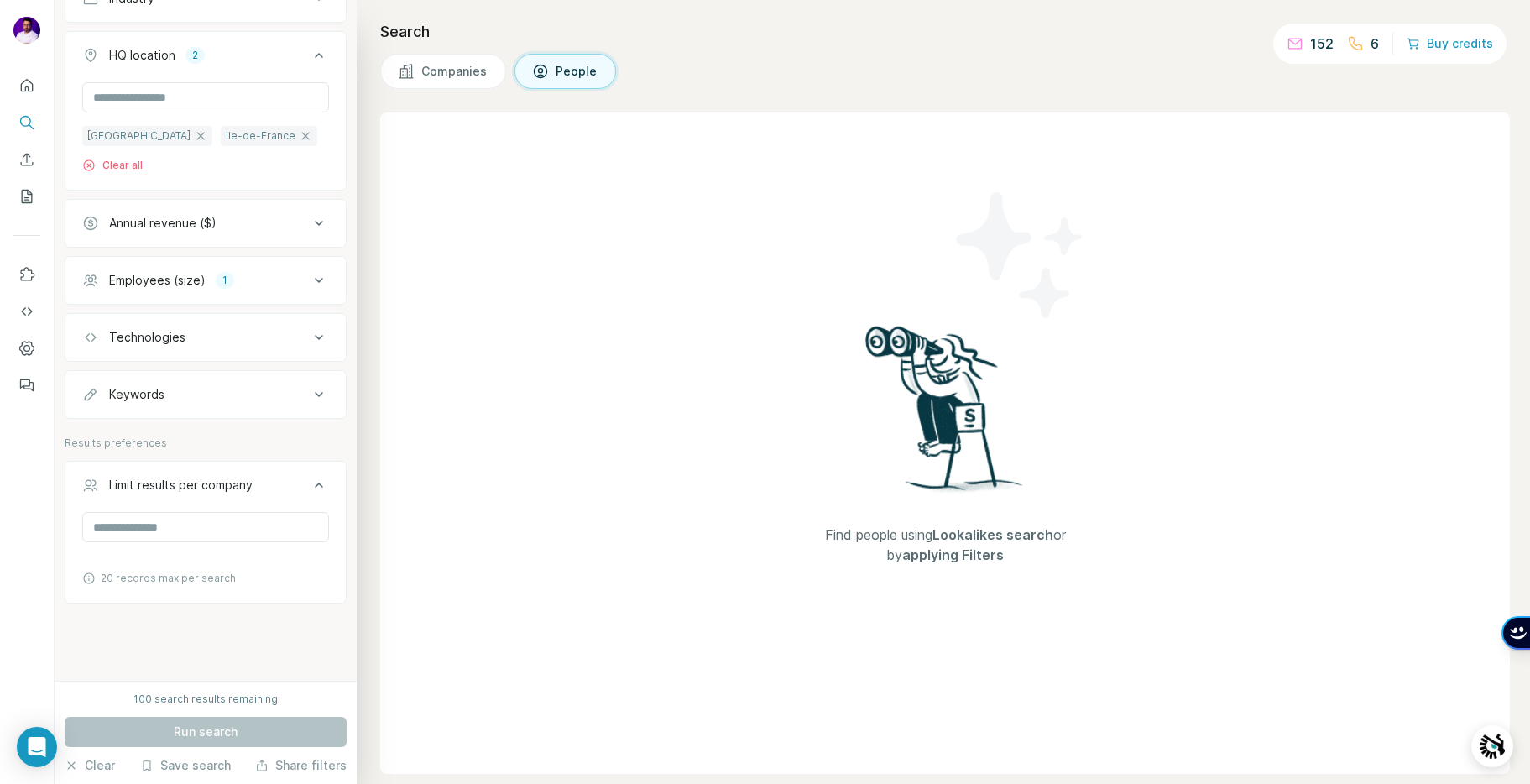
click at [309, 487] on icon at bounding box center [319, 485] width 20 height 20
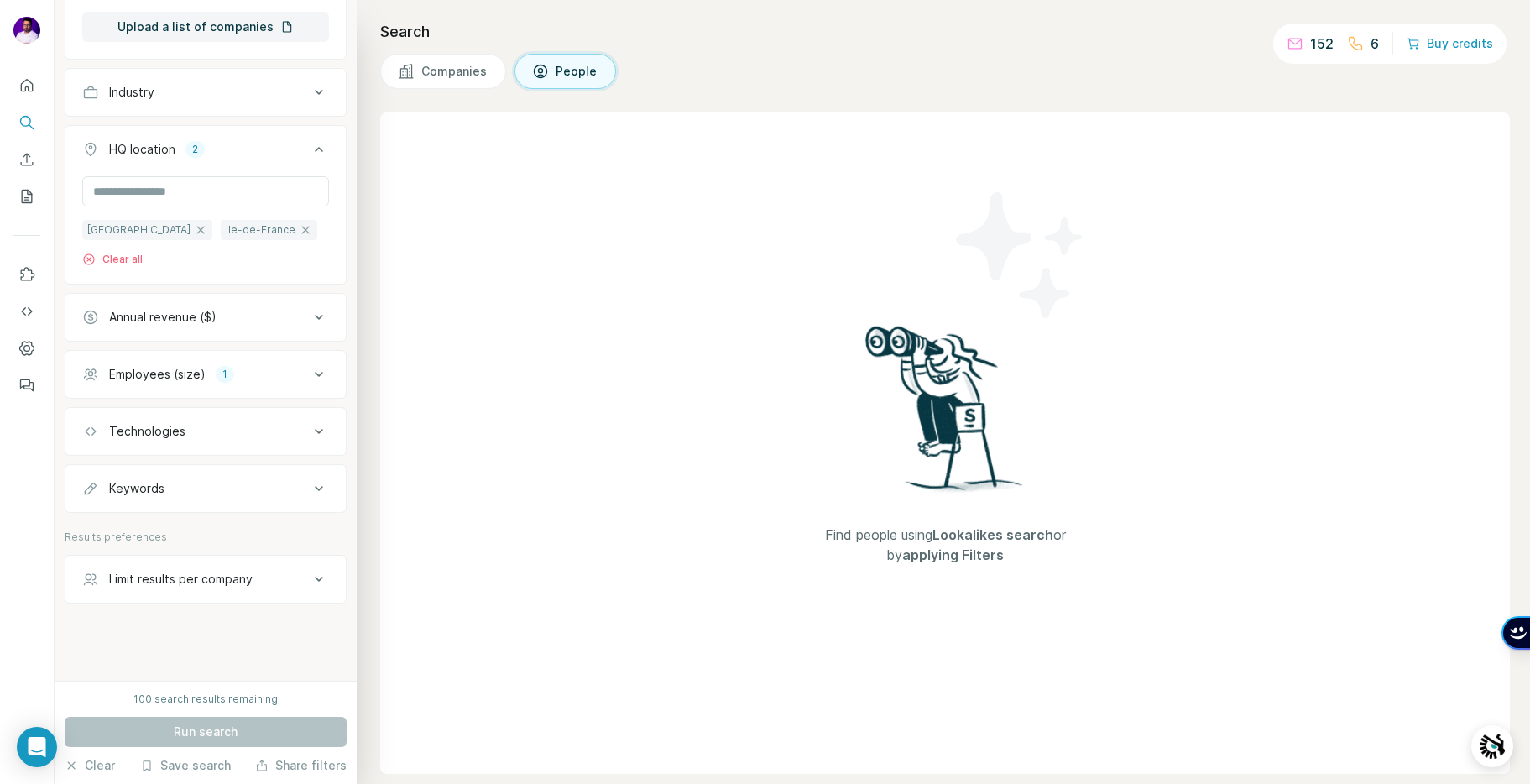
click at [233, 733] on div "Run search" at bounding box center [205, 732] width 282 height 30
click at [846, 55] on div "Companies People" at bounding box center [945, 71] width 1130 height 36
